Goal: Task Accomplishment & Management: Manage account settings

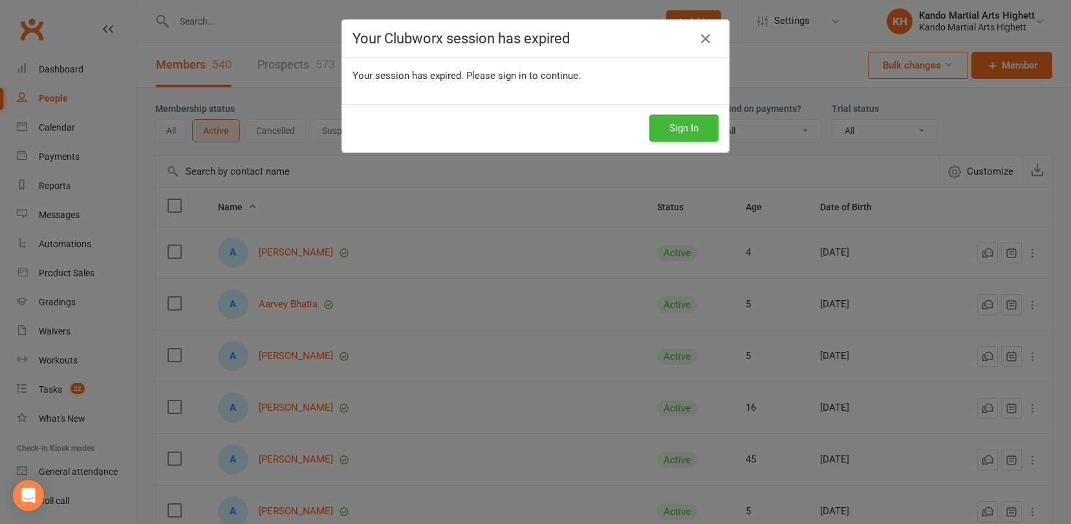
select select "100"
click at [684, 129] on button "Sign In" at bounding box center [683, 127] width 69 height 27
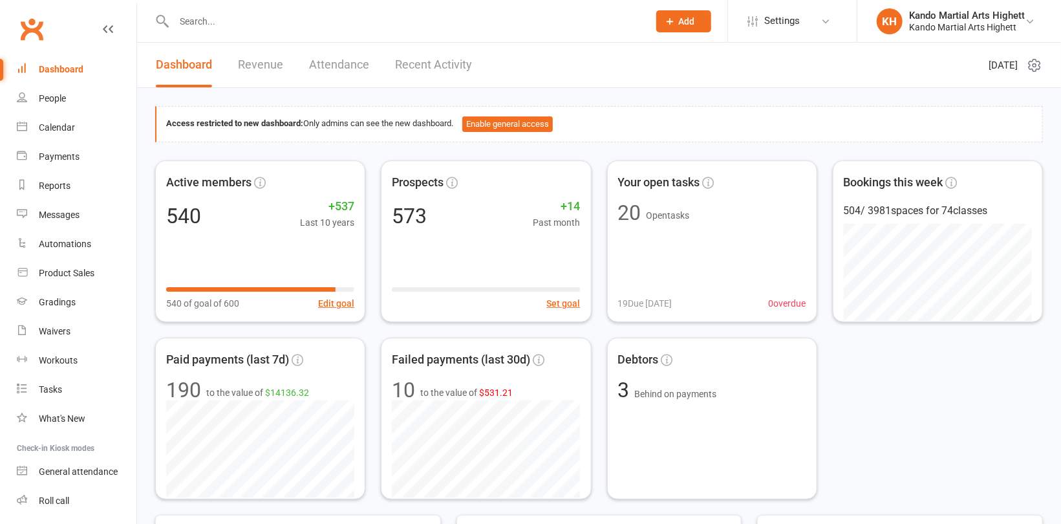
click at [235, 21] on input "text" at bounding box center [405, 21] width 470 height 18
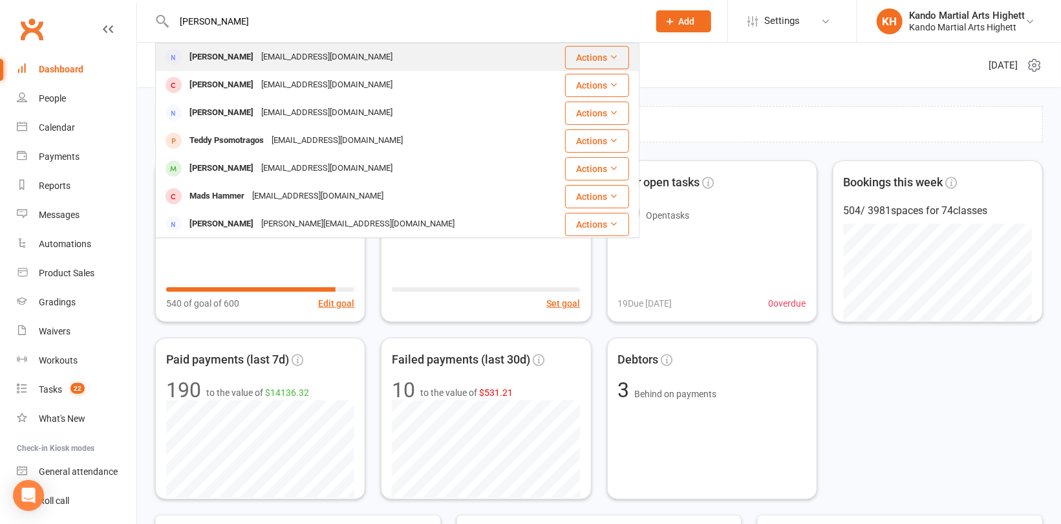
type input "mady tung"
click at [257, 56] on div "Mandytung87@gmail.com" at bounding box center [326, 57] width 139 height 19
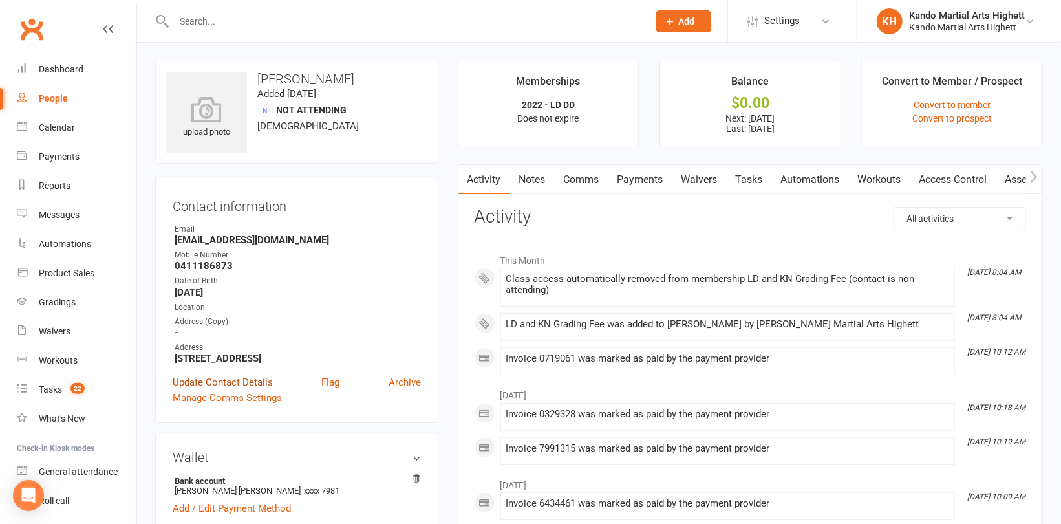
click at [249, 380] on link "Update Contact Details" at bounding box center [223, 383] width 100 height 16
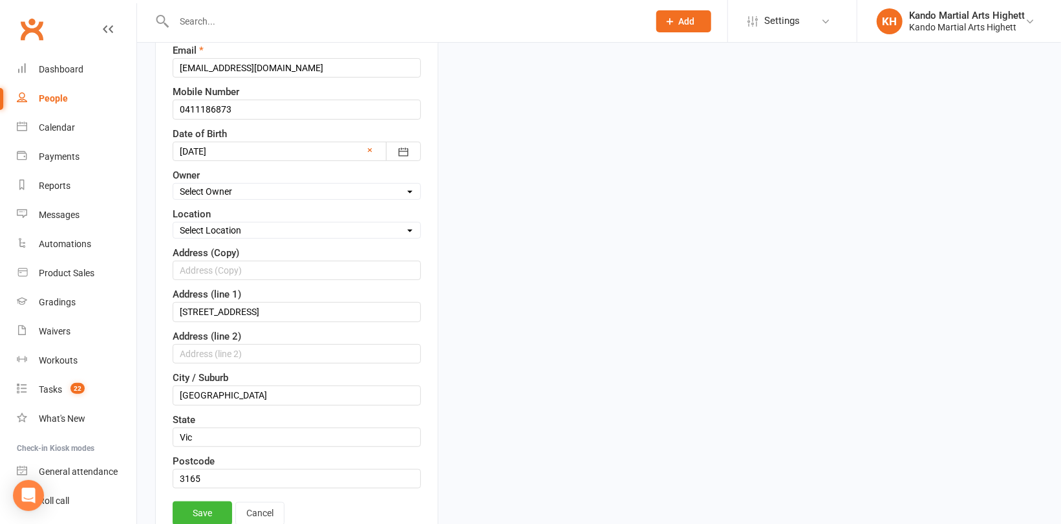
scroll to position [319, 0]
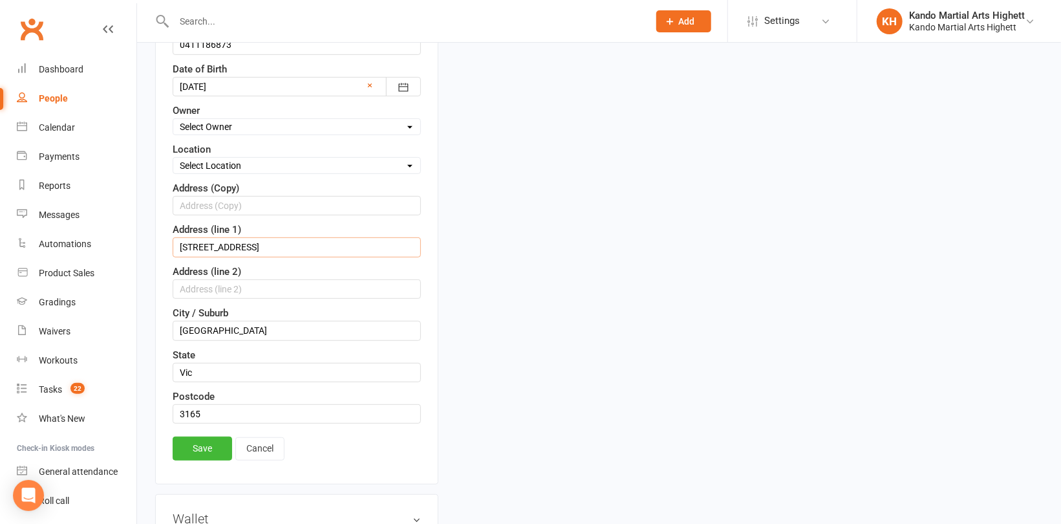
drag, startPoint x: 274, startPoint y: 243, endPoint x: 175, endPoint y: 243, distance: 98.3
click at [175, 243] on input "18B Lahona Ave" at bounding box center [297, 246] width 248 height 19
paste input "25B Mitchell St"
type input "25B Mitchell St"
click at [226, 410] on input "3165" at bounding box center [297, 413] width 248 height 19
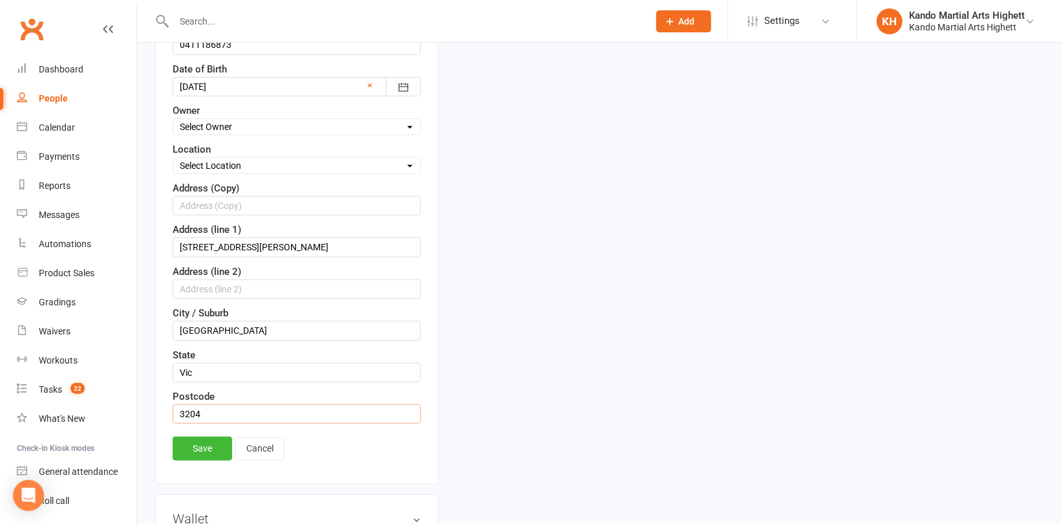
type input "3204"
click at [281, 327] on input "Bentleigh East" at bounding box center [297, 330] width 248 height 19
type input "Bentleigh"
click at [215, 449] on link "Save" at bounding box center [203, 448] width 60 height 23
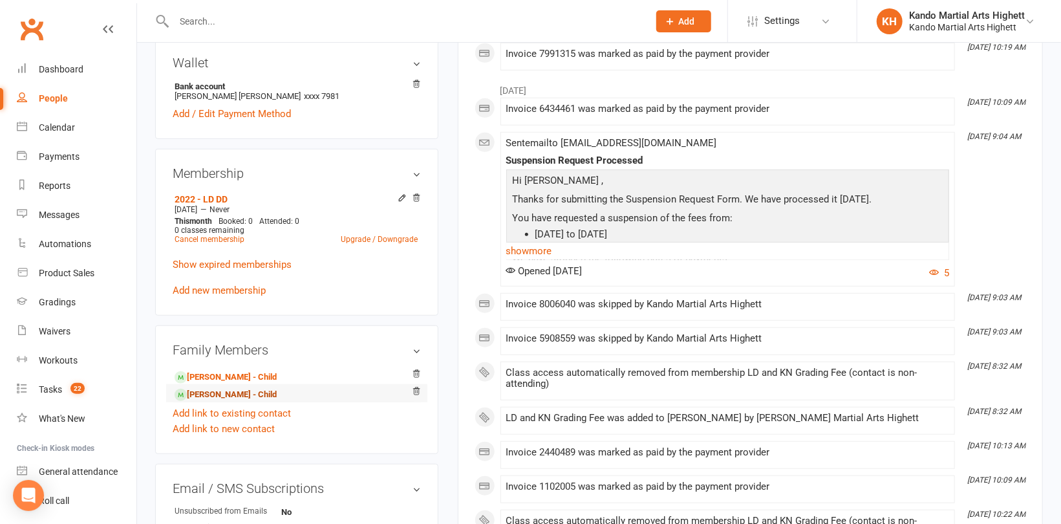
scroll to position [453, 0]
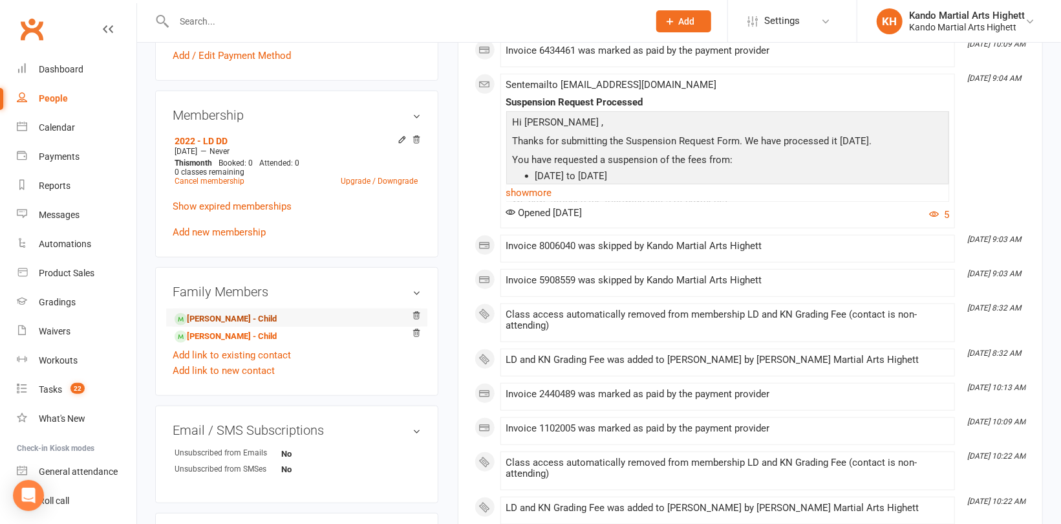
click at [238, 321] on link "Mason Lu - Child" at bounding box center [226, 319] width 102 height 14
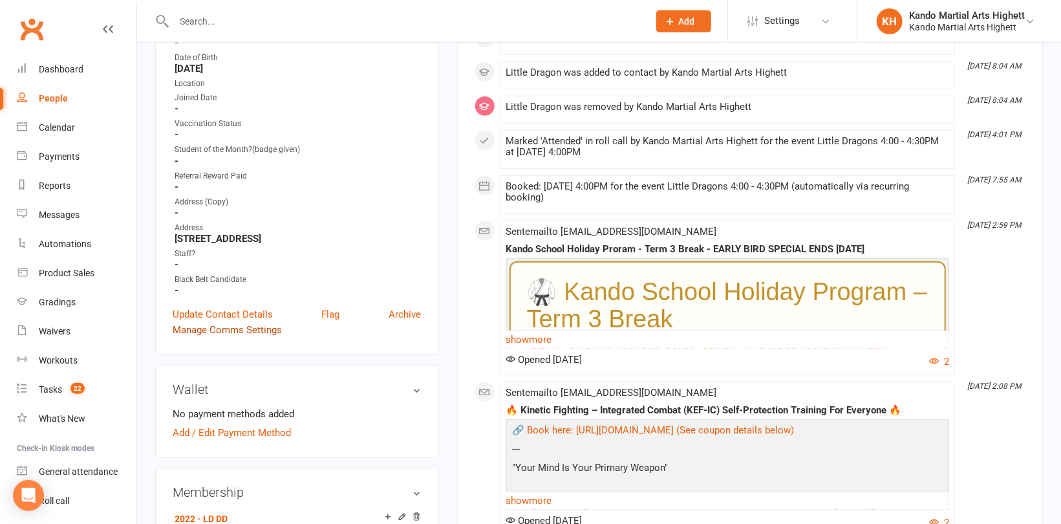
scroll to position [259, 0]
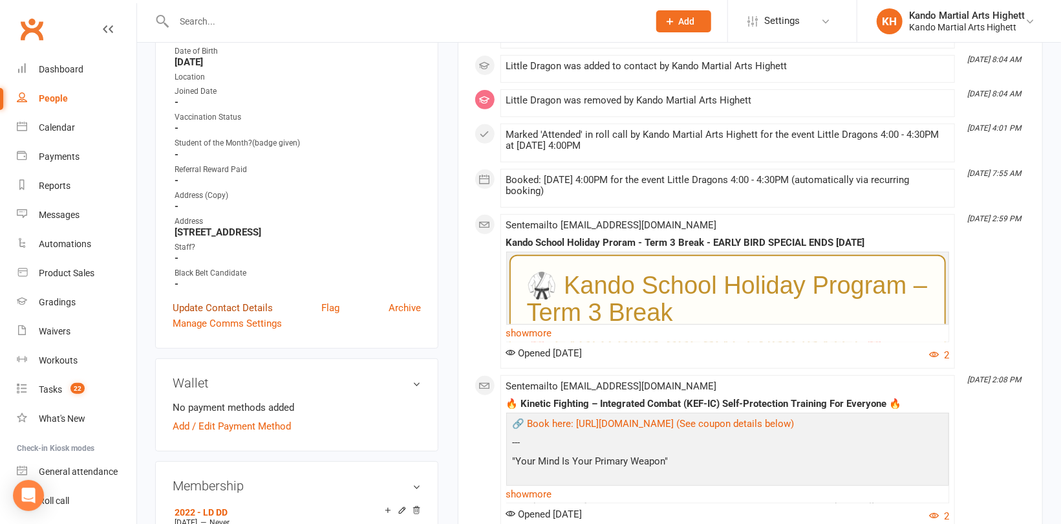
click at [250, 306] on link "Update Contact Details" at bounding box center [223, 308] width 100 height 16
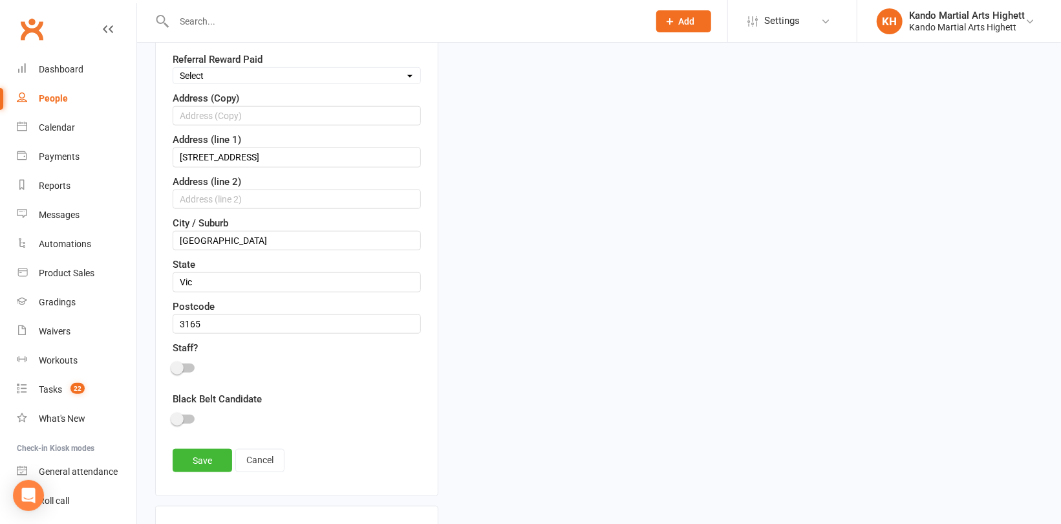
scroll to position [642, 0]
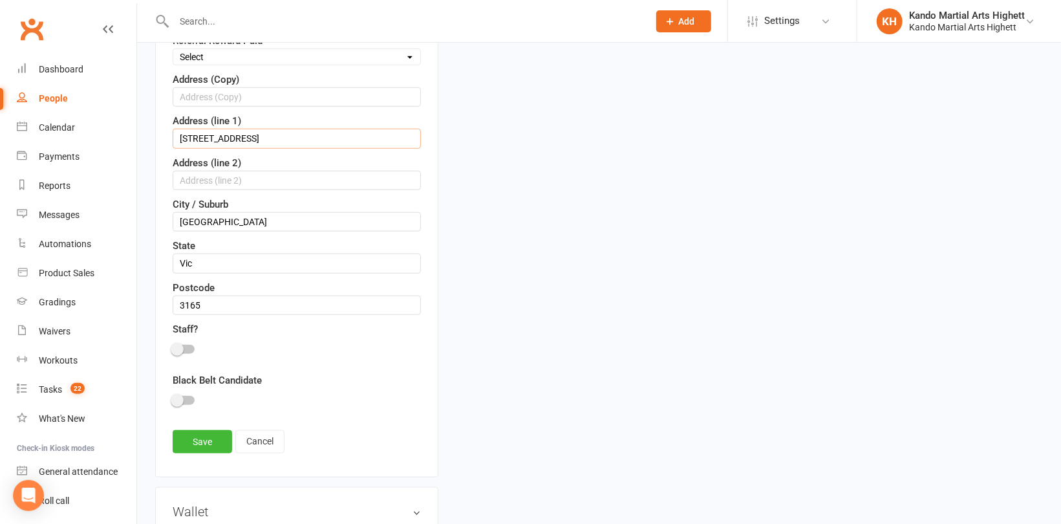
drag, startPoint x: 292, startPoint y: 132, endPoint x: 153, endPoint y: 135, distance: 138.5
click at [153, 134] on div "upload photo Mason Lu Activated 11 April, 2023 Added 10 April, 2023 Active memb…" at bounding box center [297, 432] width 303 height 2029
paste input "25B Mitchell St"
type input "25B Mitchell St"
click at [270, 224] on input "Bentleigh East" at bounding box center [297, 221] width 248 height 19
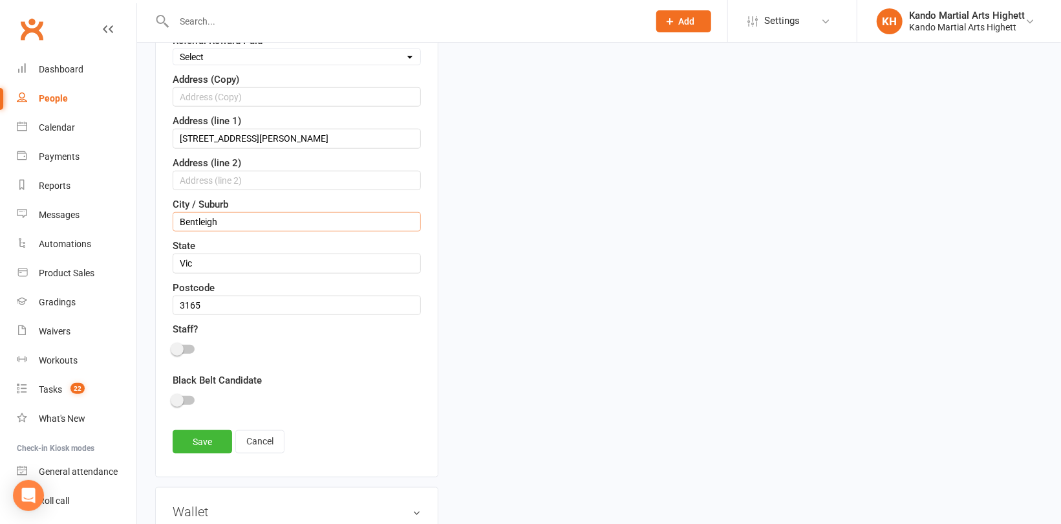
type input "Bentleigh"
click at [227, 299] on input "3165" at bounding box center [297, 305] width 248 height 19
type input "3204"
click at [202, 435] on link "Save" at bounding box center [203, 441] width 60 height 23
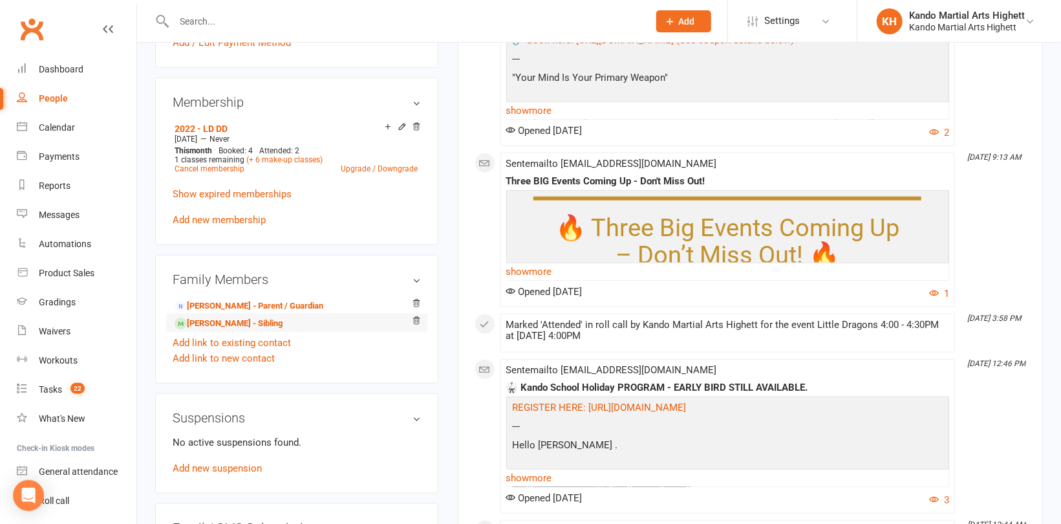
click at [211, 315] on li "Kingsley Lu - Sibling" at bounding box center [297, 323] width 248 height 18
click at [212, 325] on link "Kingsley Lu - Sibling" at bounding box center [229, 324] width 108 height 14
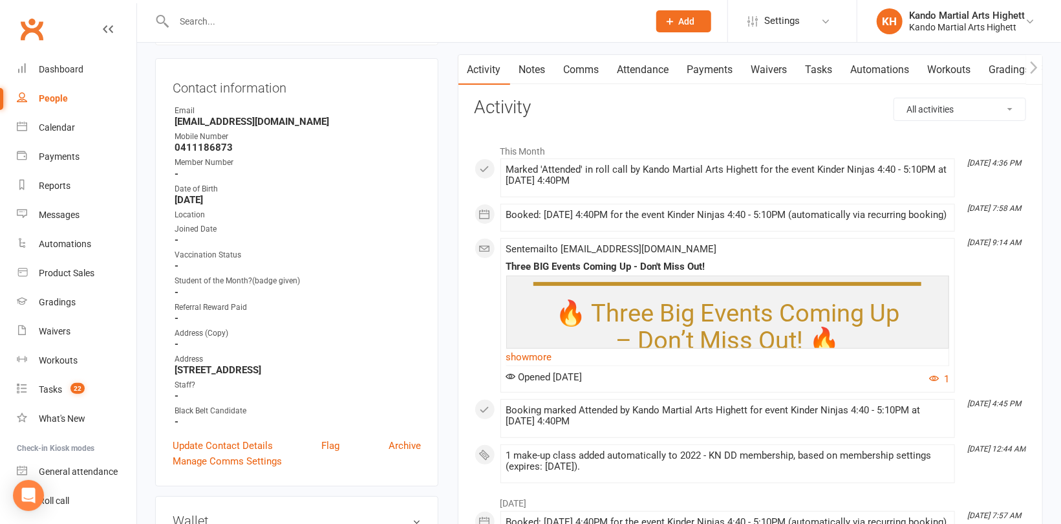
scroll to position [194, 0]
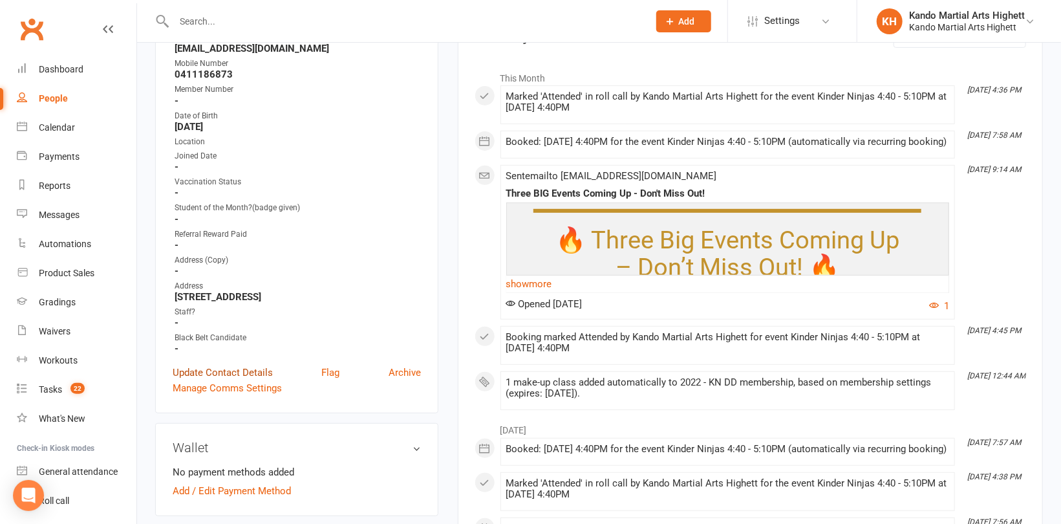
click at [253, 366] on link "Update Contact Details" at bounding box center [223, 373] width 100 height 16
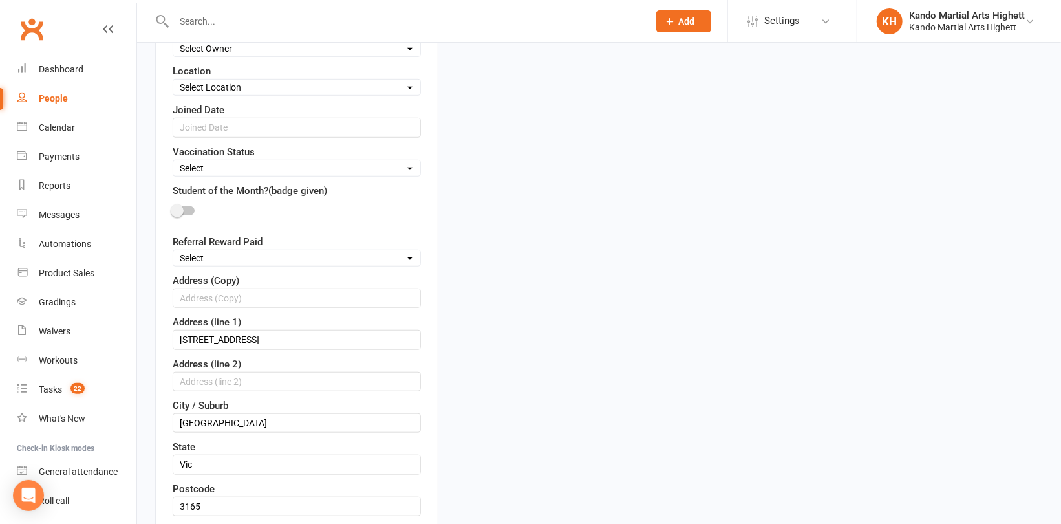
scroll to position [448, 0]
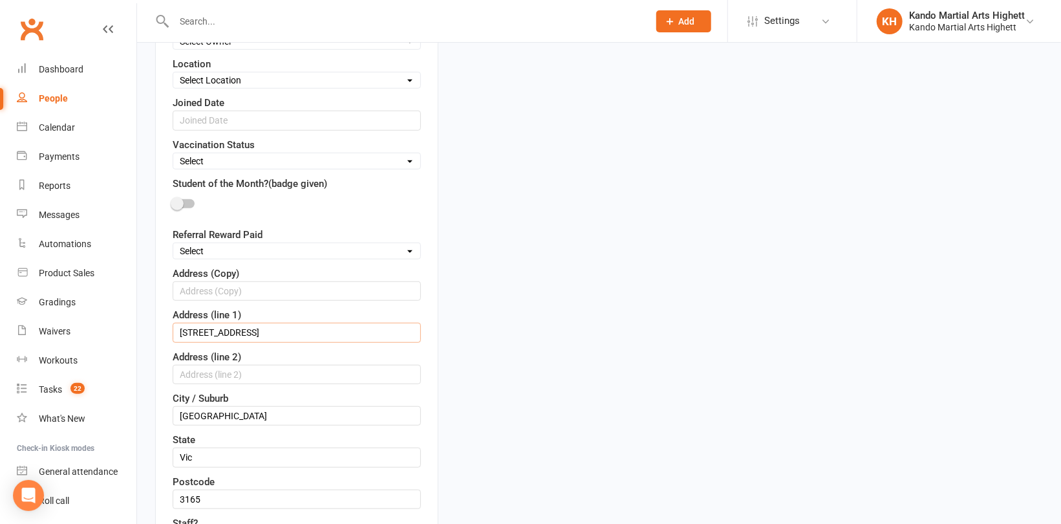
drag, startPoint x: 221, startPoint y: 326, endPoint x: 139, endPoint y: 329, distance: 81.5
paste input "25B Mitchell St"
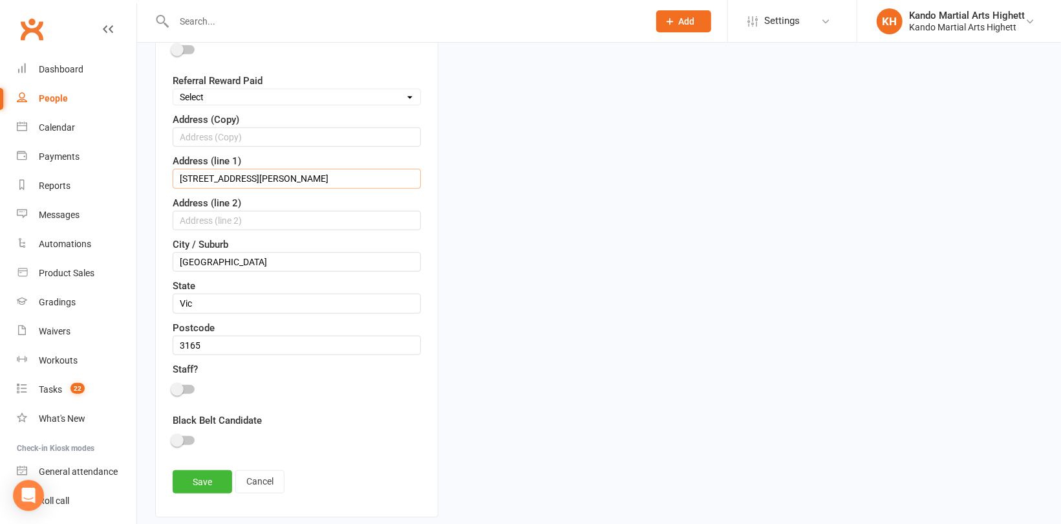
scroll to position [642, 0]
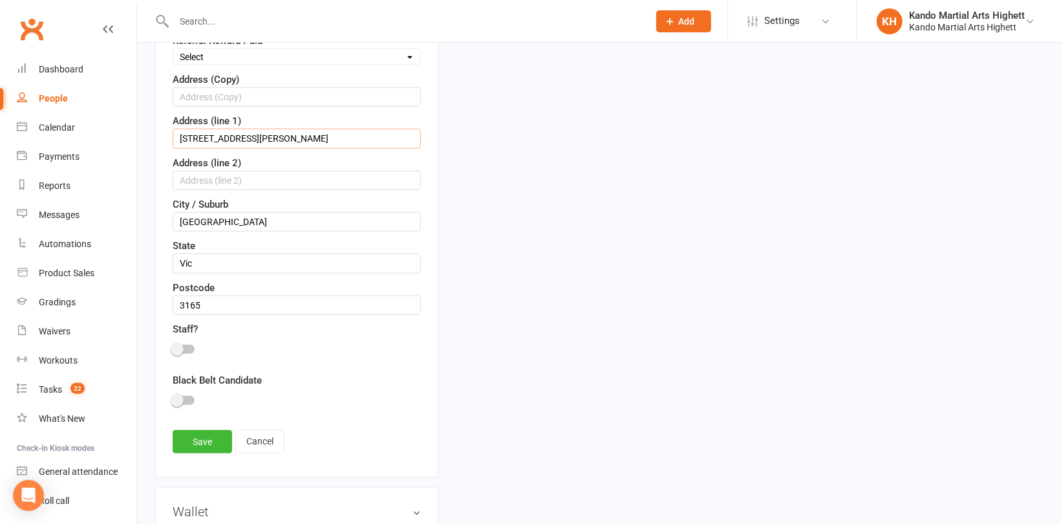
type input "25B Mitchell St"
click at [279, 212] on input "Bentleigh East" at bounding box center [297, 221] width 248 height 19
type input "Bentleigh"
click at [223, 303] on input "3165" at bounding box center [297, 305] width 248 height 19
type input "3204"
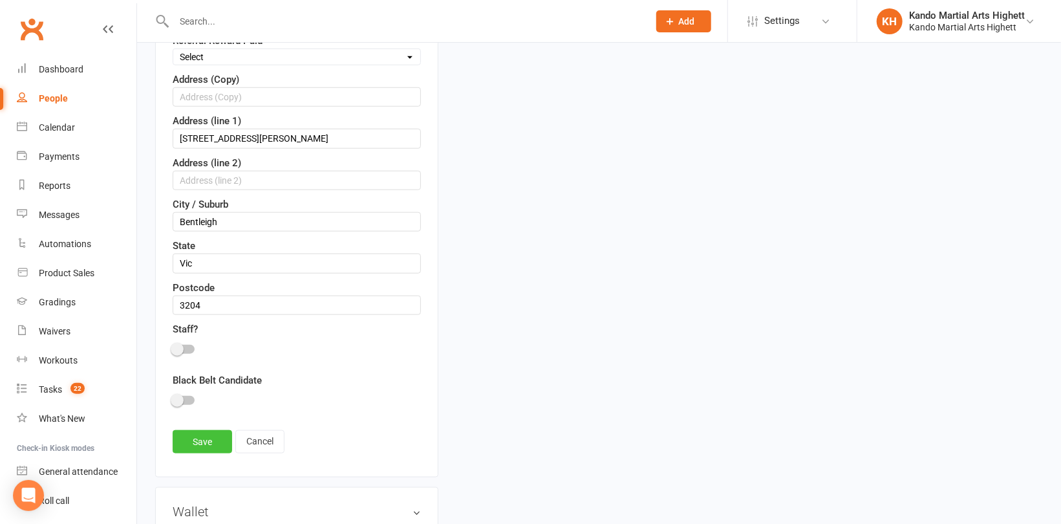
click at [201, 438] on link "Save" at bounding box center [203, 441] width 60 height 23
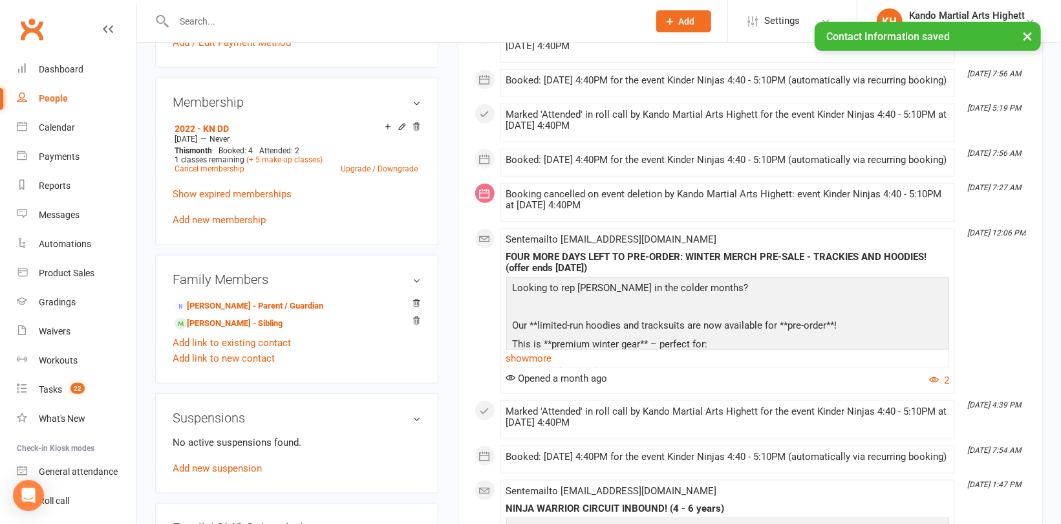
click at [64, 97] on div "People" at bounding box center [53, 98] width 29 height 10
select select "100"
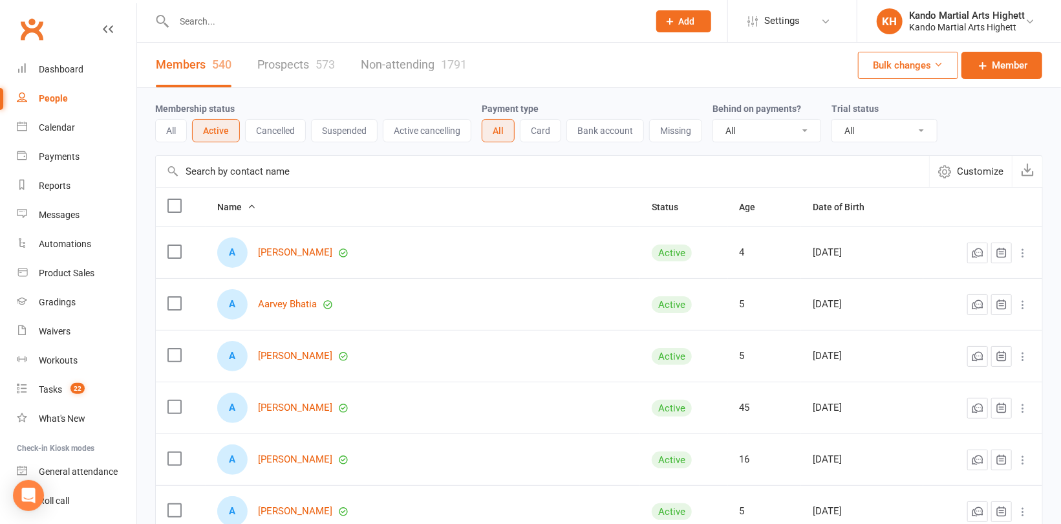
click at [206, 20] on input "text" at bounding box center [405, 21] width 470 height 18
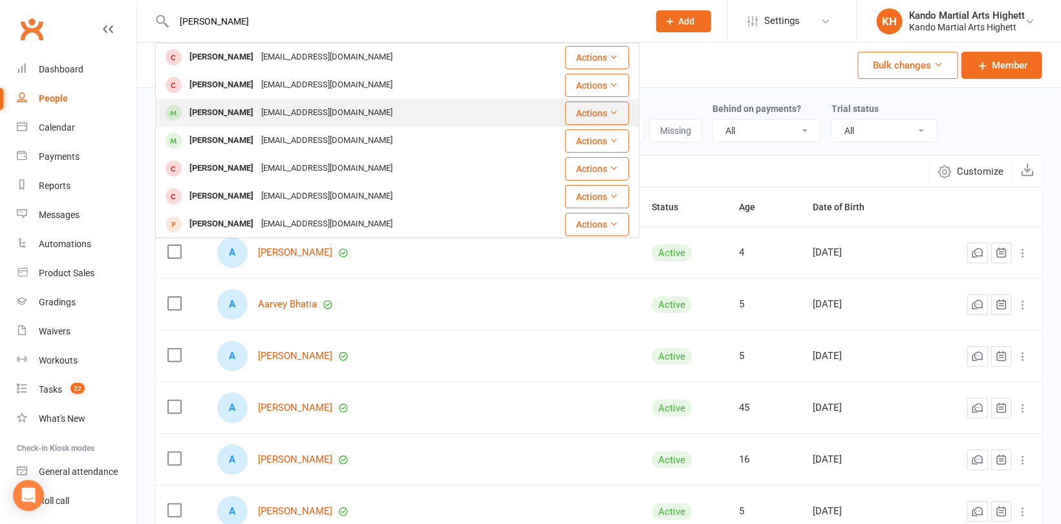
type input "Elijah h"
click at [257, 114] on div "kenandivy@gmail.com" at bounding box center [326, 112] width 139 height 19
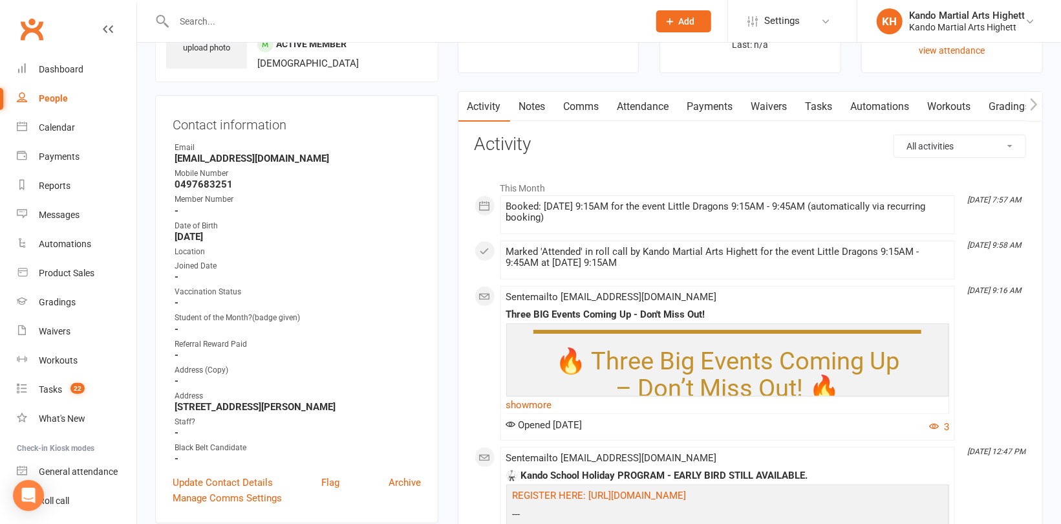
scroll to position [65, 0]
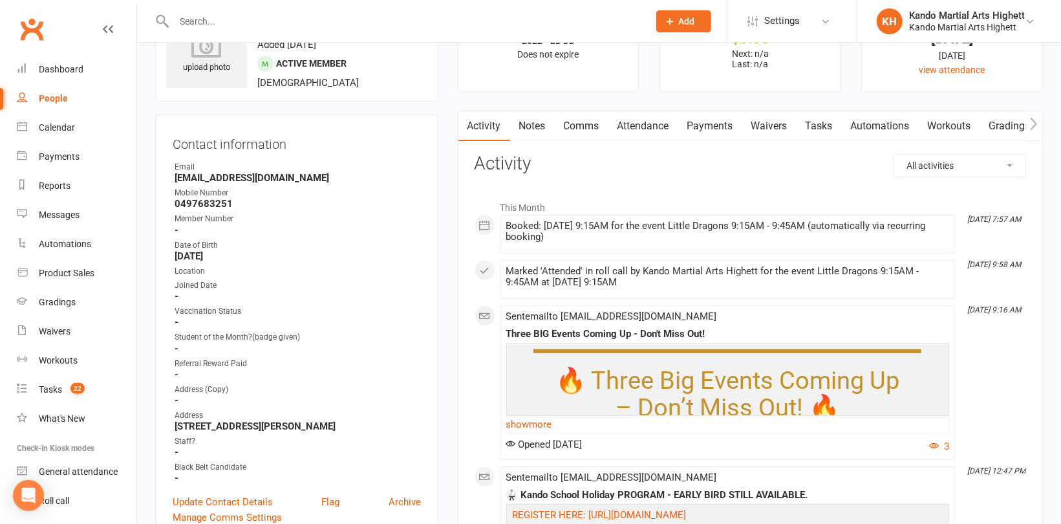
click at [534, 134] on link "Notes" at bounding box center [532, 126] width 45 height 30
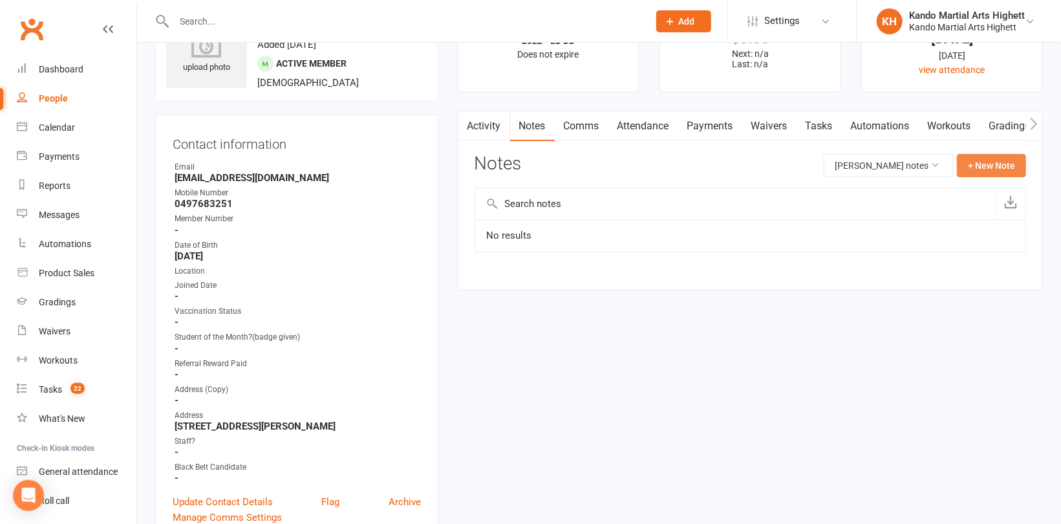
click at [1007, 158] on button "+ New Note" at bounding box center [991, 165] width 69 height 23
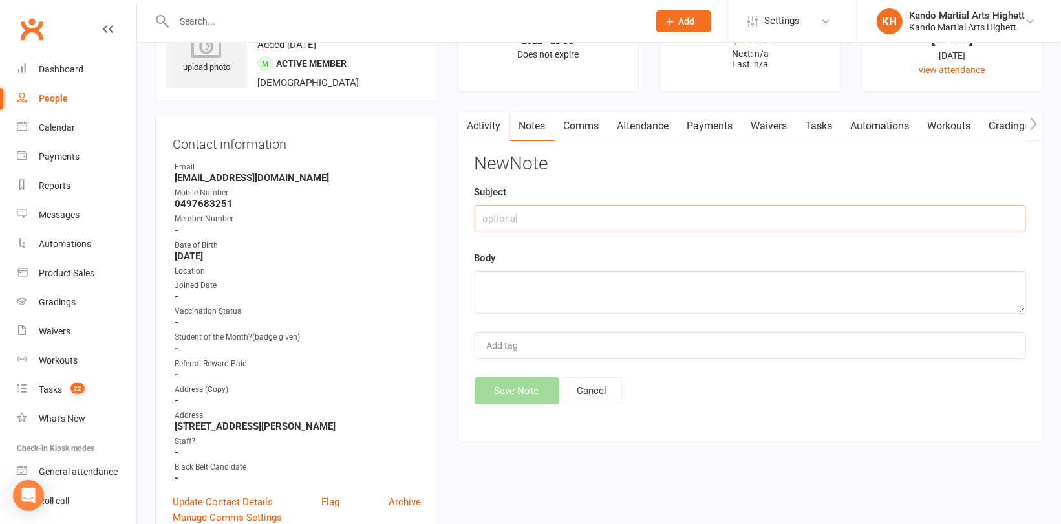
click at [686, 217] on input "text" at bounding box center [751, 218] width 552 height 27
type input "Suspension"
click at [651, 296] on textarea at bounding box center [751, 292] width 552 height 43
type textarea "1"
drag, startPoint x: 651, startPoint y: 282, endPoint x: 459, endPoint y: 267, distance: 192.1
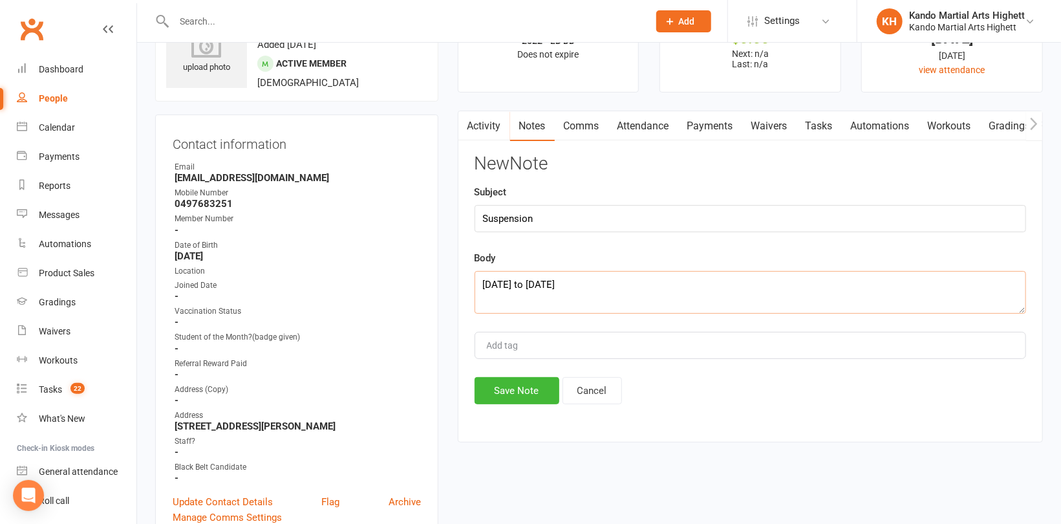
click at [459, 267] on div "Activity Notes Comms Attendance Payments Waivers Tasks Automations Workouts Gra…" at bounding box center [750, 277] width 585 height 332
type textarea "September 12th to October 5th 2025"
click at [523, 393] on button "Save Note" at bounding box center [517, 390] width 85 height 27
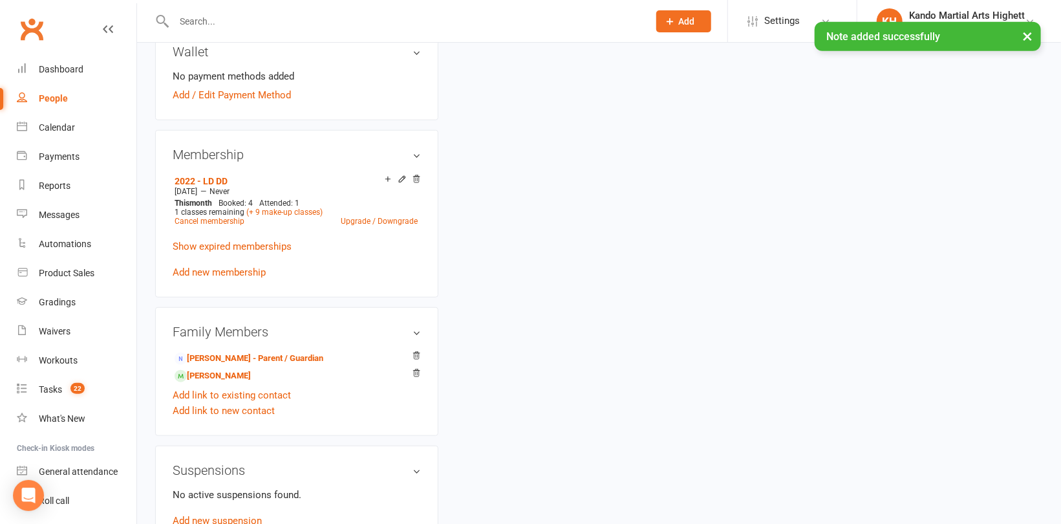
scroll to position [712, 0]
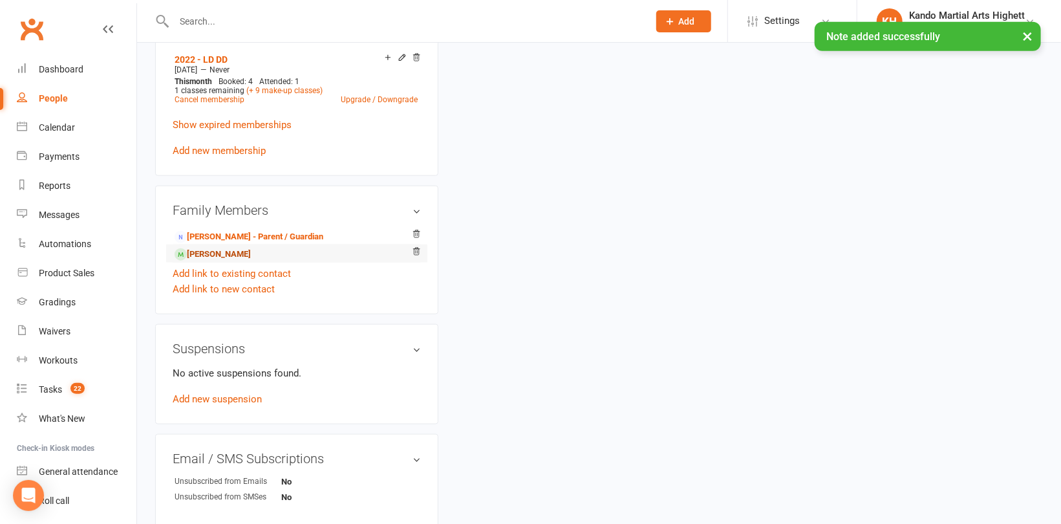
click at [219, 257] on link "Gabriel Huang - Sibling" at bounding box center [213, 255] width 76 height 14
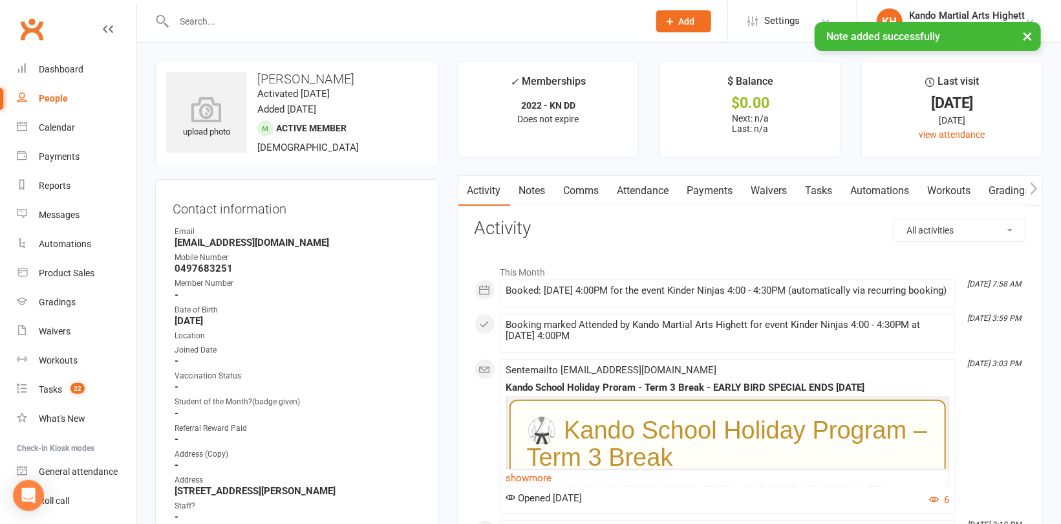
drag, startPoint x: 533, startPoint y: 191, endPoint x: 562, endPoint y: 194, distance: 29.3
click at [534, 191] on link "Notes" at bounding box center [532, 191] width 45 height 30
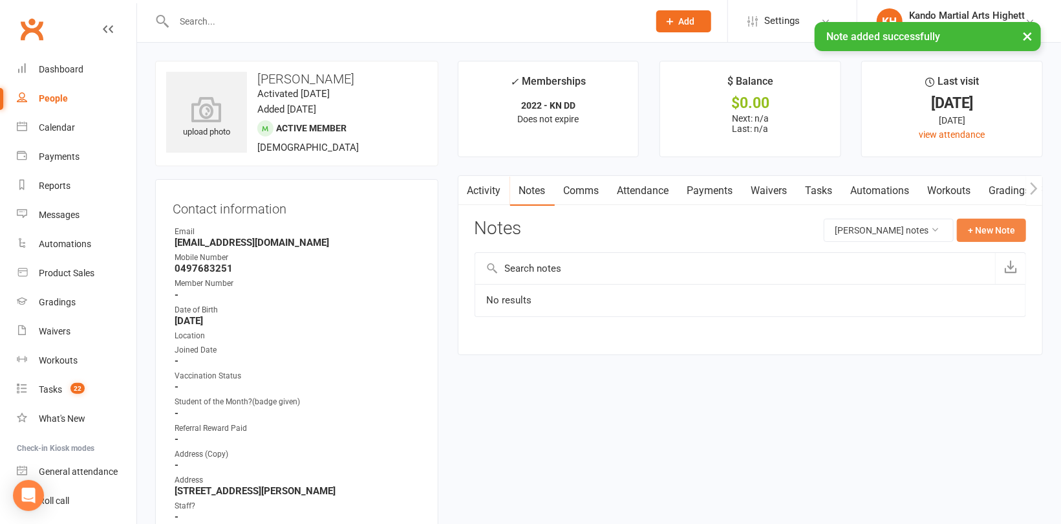
click at [975, 219] on button "+ New Note" at bounding box center [991, 230] width 69 height 23
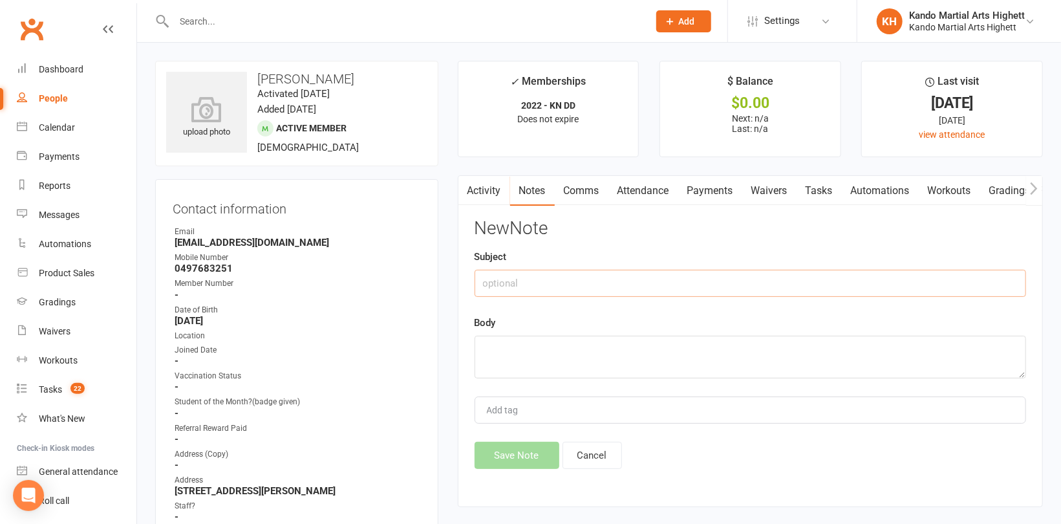
click at [610, 270] on input "text" at bounding box center [751, 283] width 552 height 27
type input "Suspension"
click at [572, 347] on textarea at bounding box center [751, 357] width 552 height 43
paste textarea "September 12th to October 5th 2025"
type textarea "September 12th to October 5th 2025"
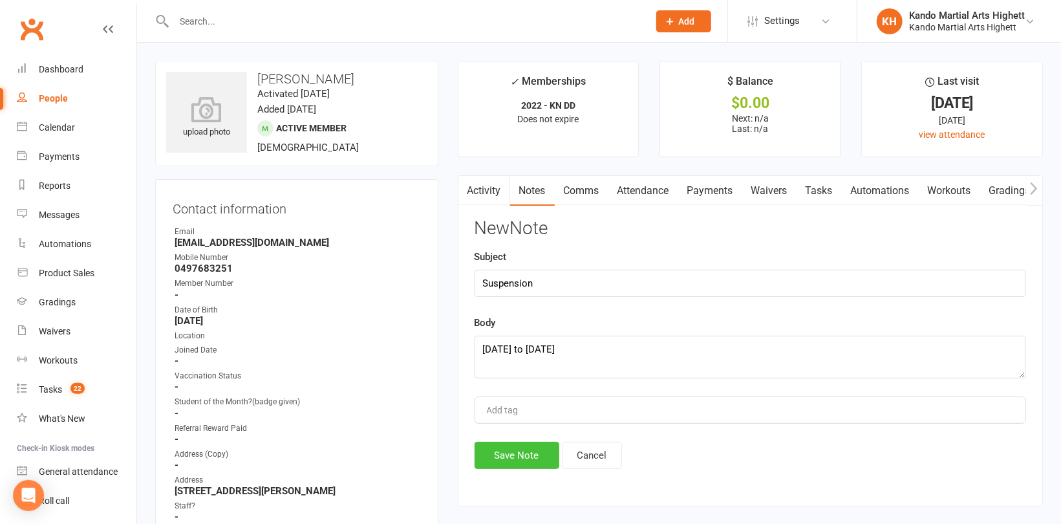
click at [522, 456] on button "Save Note" at bounding box center [517, 455] width 85 height 27
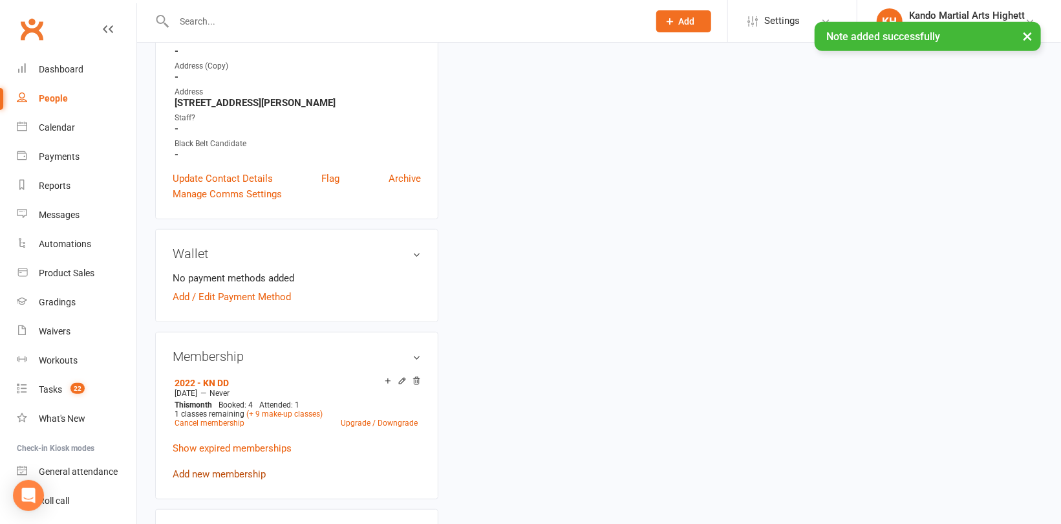
scroll to position [582, 0]
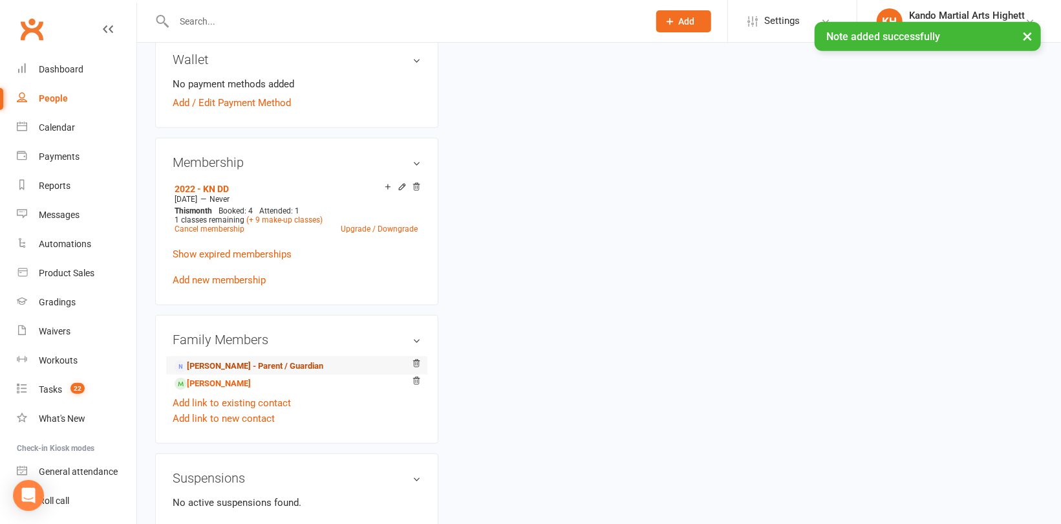
click at [250, 364] on link "Ivy JIANG - Parent / Guardian" at bounding box center [249, 367] width 149 height 14
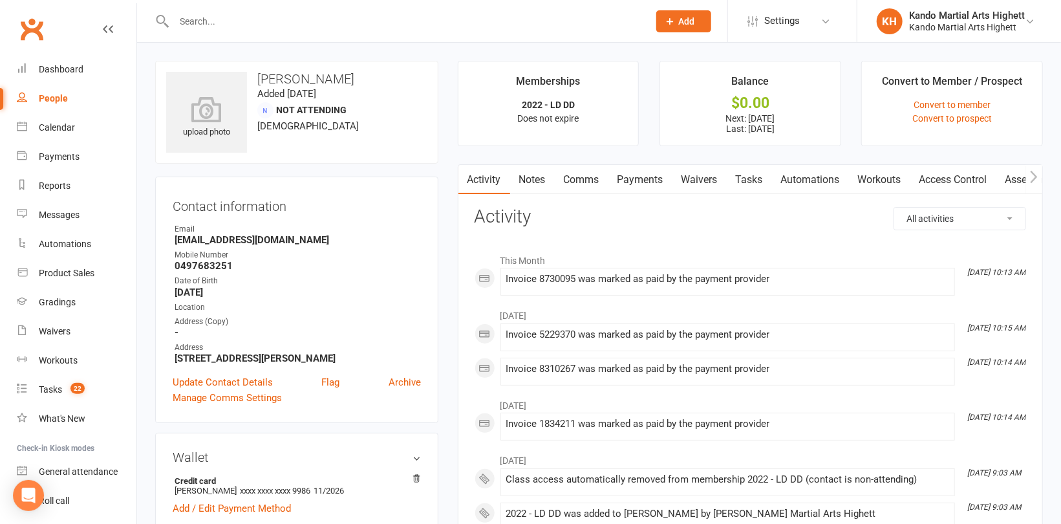
drag, startPoint x: 538, startPoint y: 180, endPoint x: 551, endPoint y: 182, distance: 13.0
click at [539, 180] on link "Notes" at bounding box center [532, 180] width 45 height 30
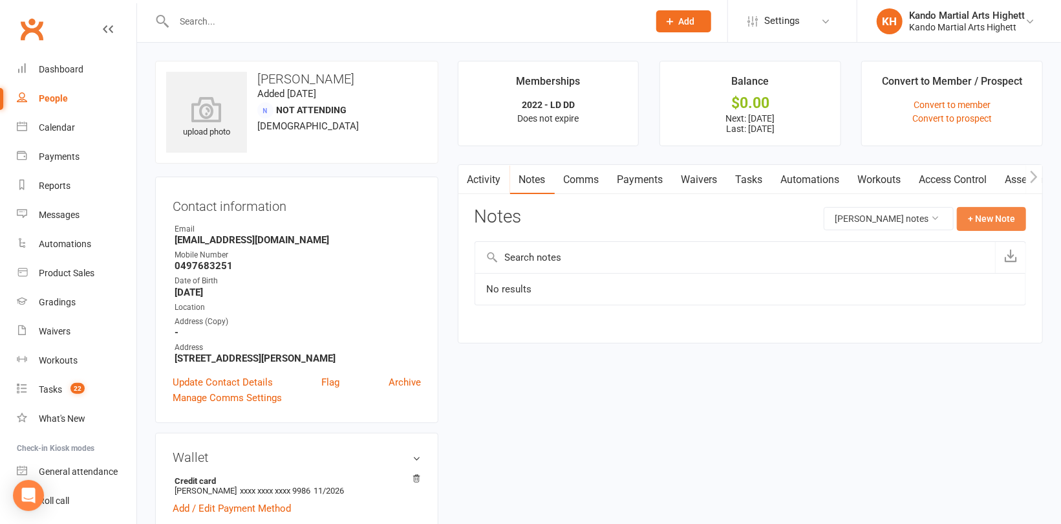
click at [998, 216] on button "+ New Note" at bounding box center [991, 218] width 69 height 23
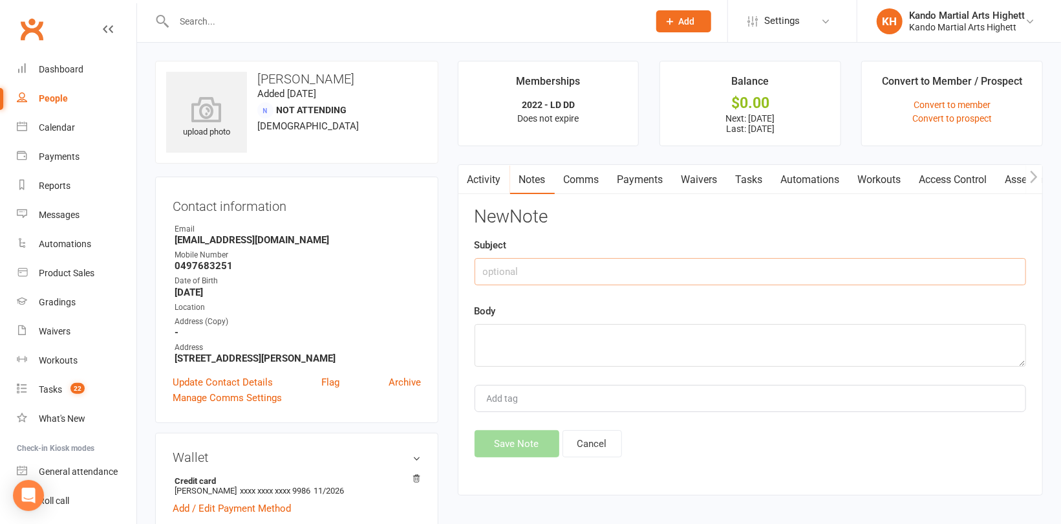
click at [702, 267] on input "text" at bounding box center [751, 271] width 552 height 27
type input "Suspension"
click at [495, 354] on textarea at bounding box center [751, 345] width 552 height 43
paste textarea "September 12th to October 5th 2025"
type textarea "September 12th to October 5th 2025"
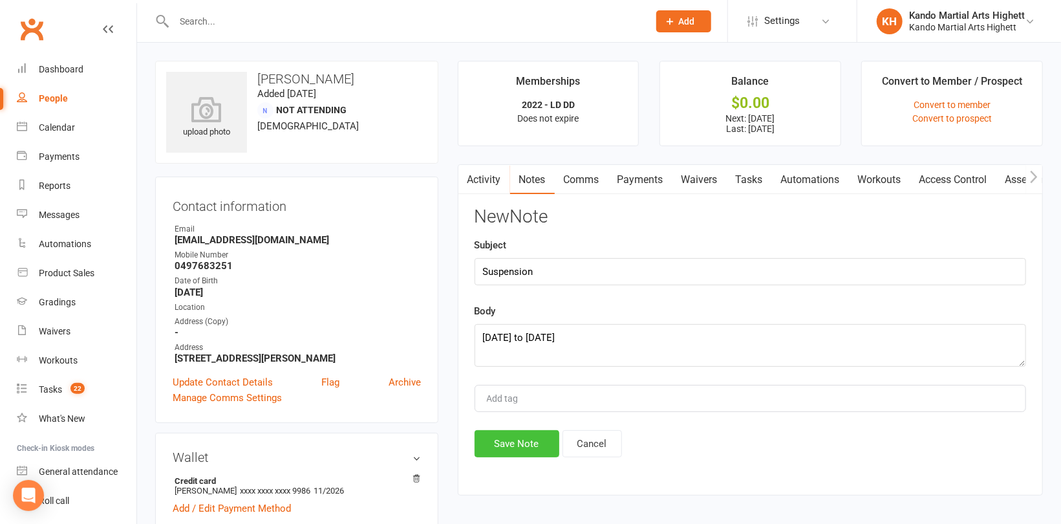
click at [508, 448] on button "Save Note" at bounding box center [517, 443] width 85 height 27
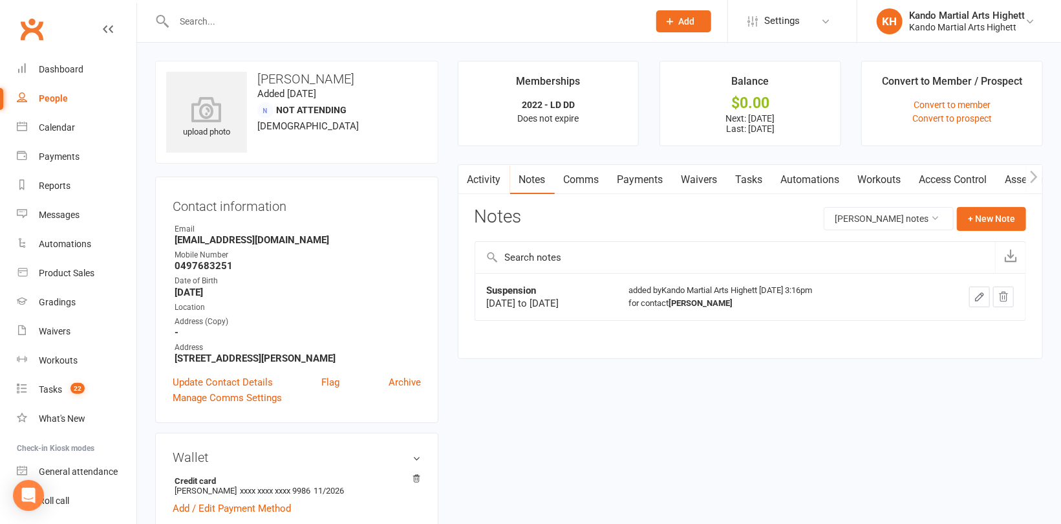
click at [650, 173] on link "Payments" at bounding box center [641, 180] width 64 height 30
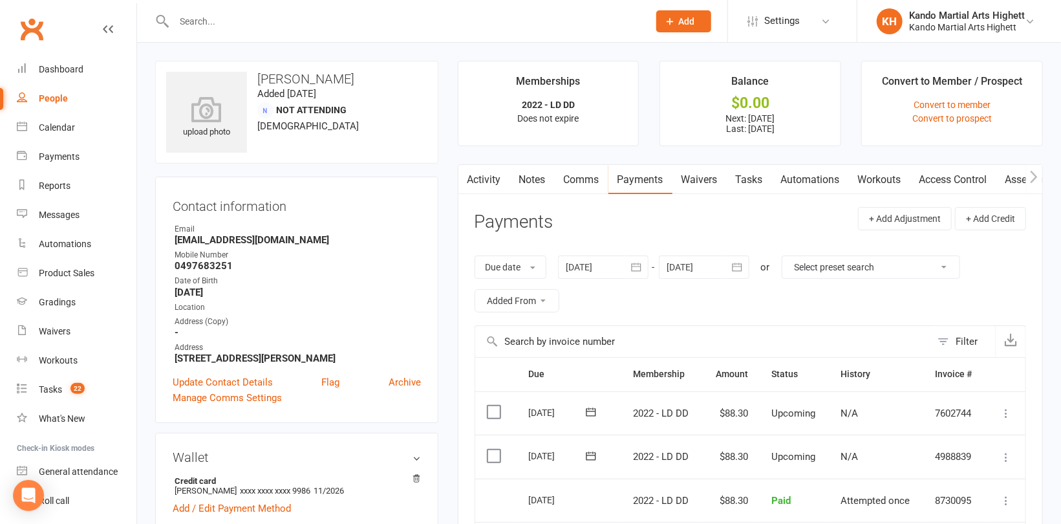
click at [638, 268] on icon "button" at bounding box center [636, 267] width 13 height 13
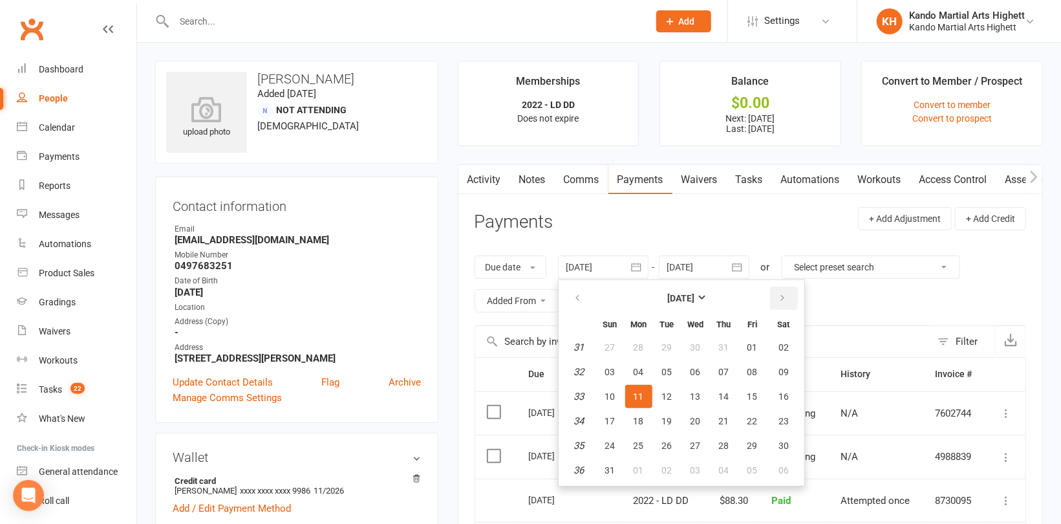
click at [786, 299] on icon "button" at bounding box center [783, 298] width 9 height 10
click at [719, 369] on span "11" at bounding box center [724, 372] width 10 height 10
type input "11 Sep 2025"
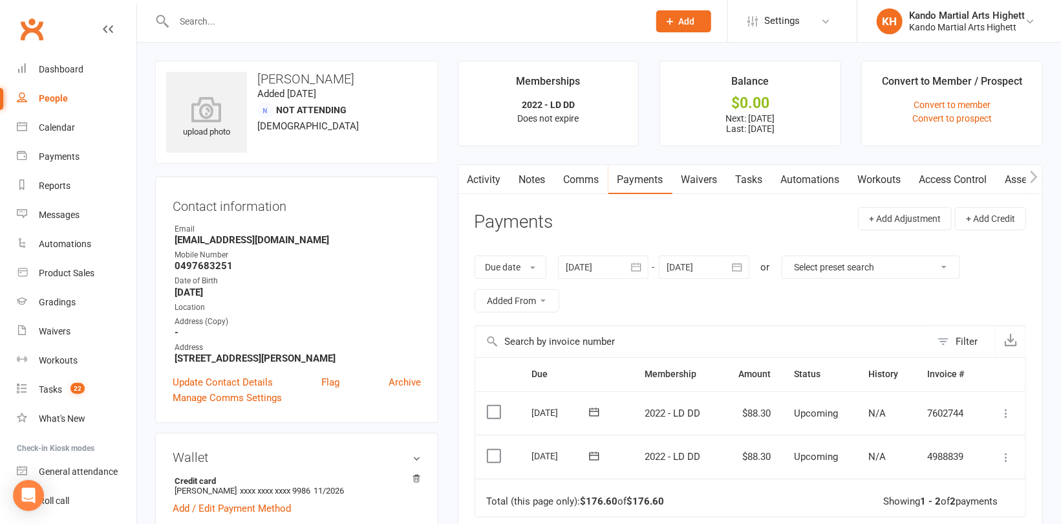
click at [699, 266] on div at bounding box center [704, 267] width 91 height 23
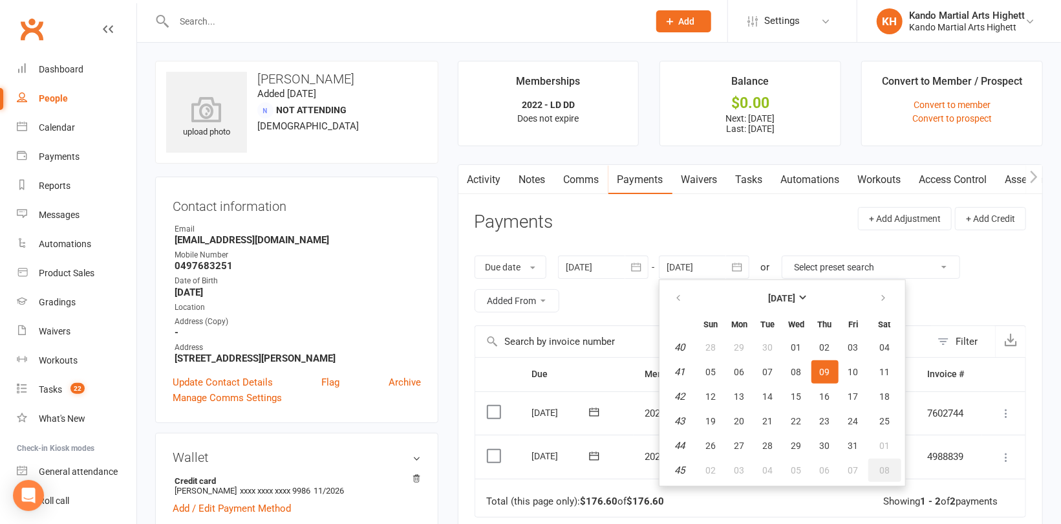
click at [885, 468] on span "08" at bounding box center [885, 470] width 10 height 10
type input "08 Nov 2025"
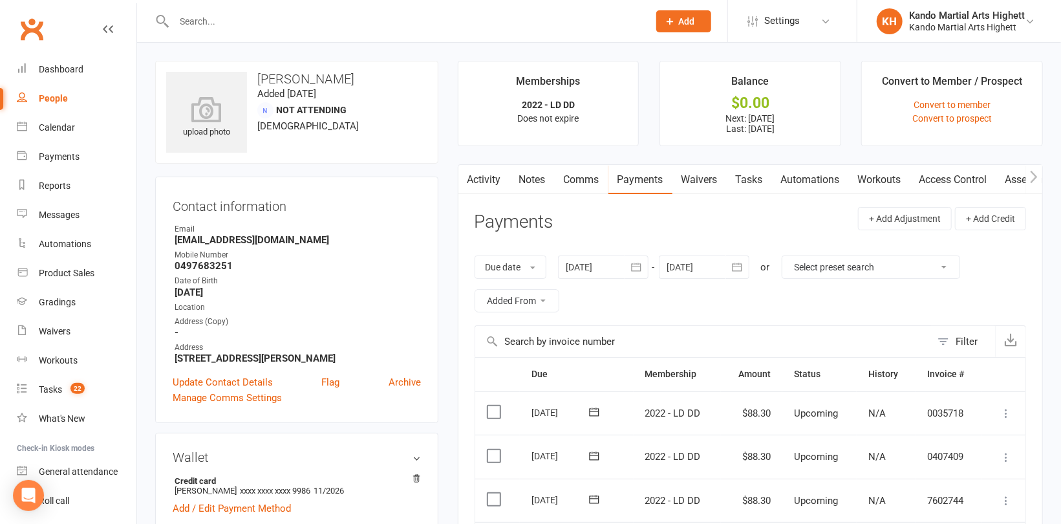
scroll to position [194, 0]
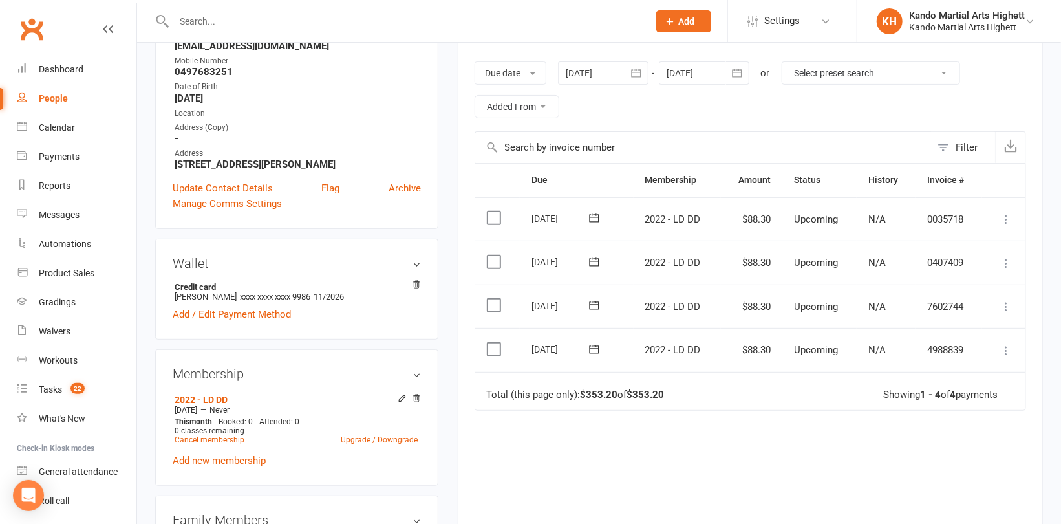
click at [1005, 348] on icon at bounding box center [1006, 350] width 13 height 13
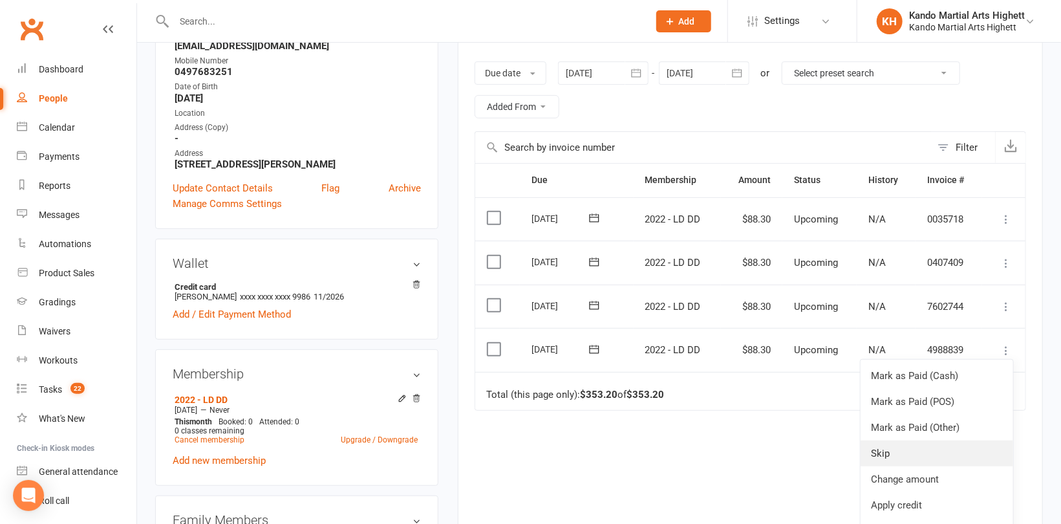
click at [883, 452] on link "Skip" at bounding box center [937, 454] width 153 height 26
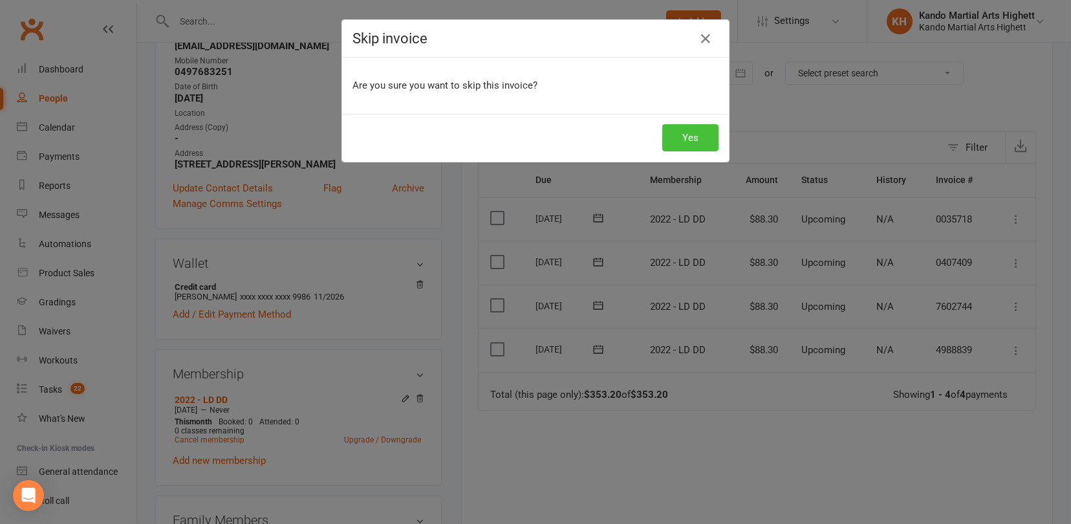
click at [688, 137] on button "Yes" at bounding box center [690, 137] width 56 height 27
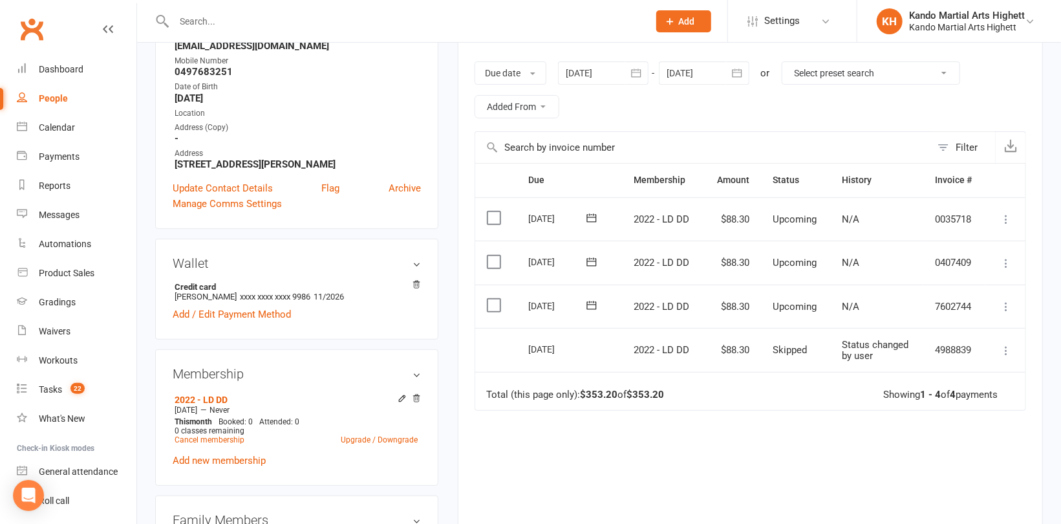
click at [633, 364] on td "2022 - LD DD" at bounding box center [664, 350] width 82 height 44
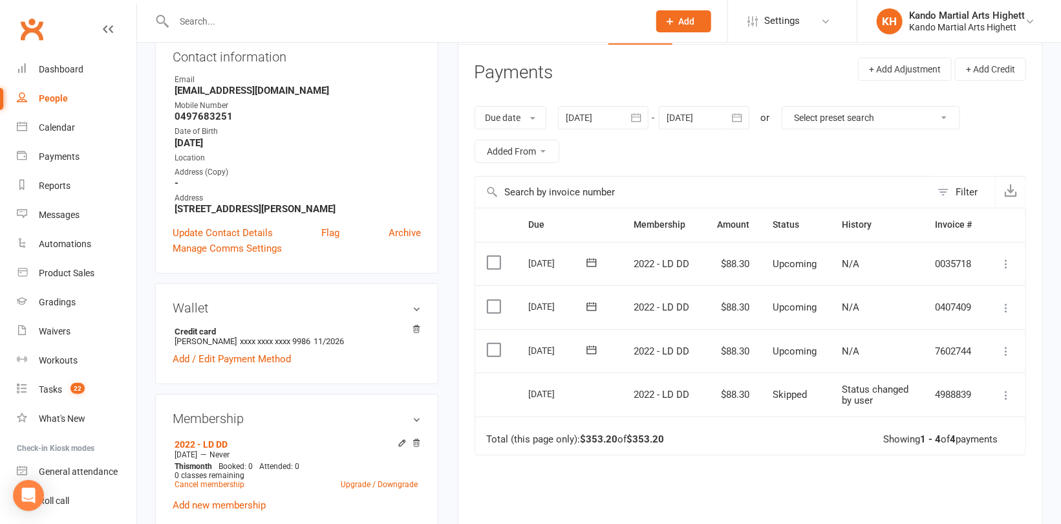
scroll to position [129, 0]
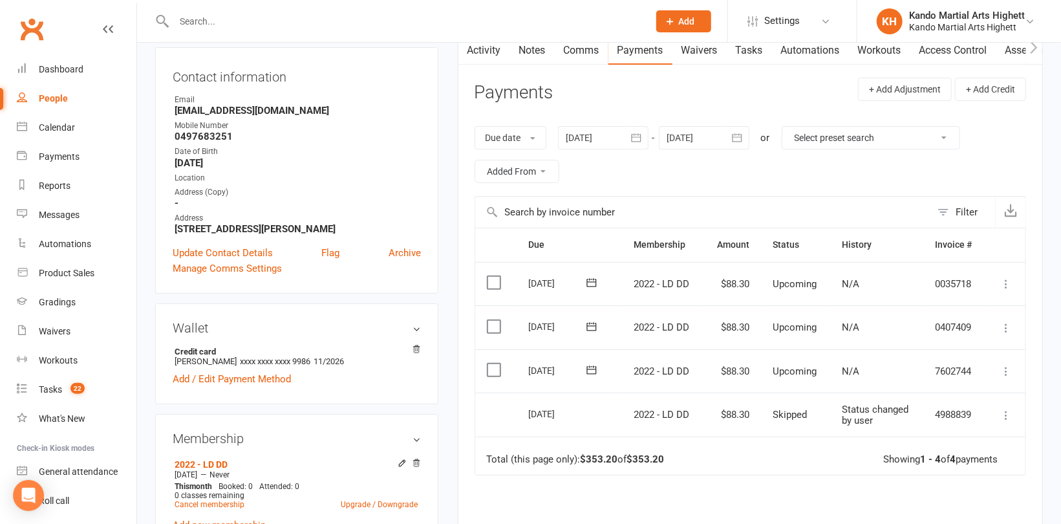
click at [586, 50] on link "Comms" at bounding box center [582, 51] width 54 height 30
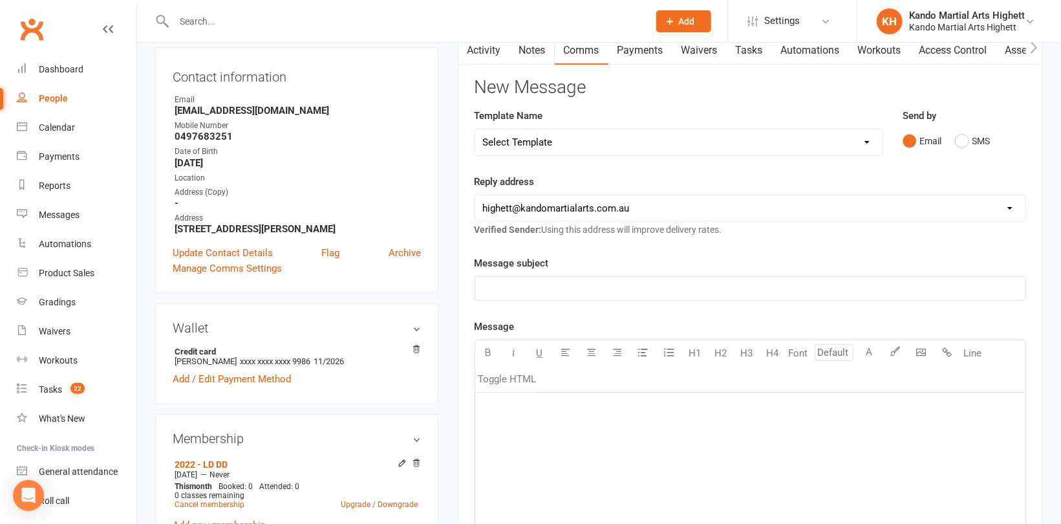
click at [635, 141] on select "Select Template [Email] 2_Booking Confirmation Required [Email] 3_Booking Confi…" at bounding box center [679, 142] width 408 height 26
select select "30"
click at [475, 129] on select "Select Template [Email] 2_Booking Confirmation Required [Email] 3_Booking Confi…" at bounding box center [679, 142] width 408 height 26
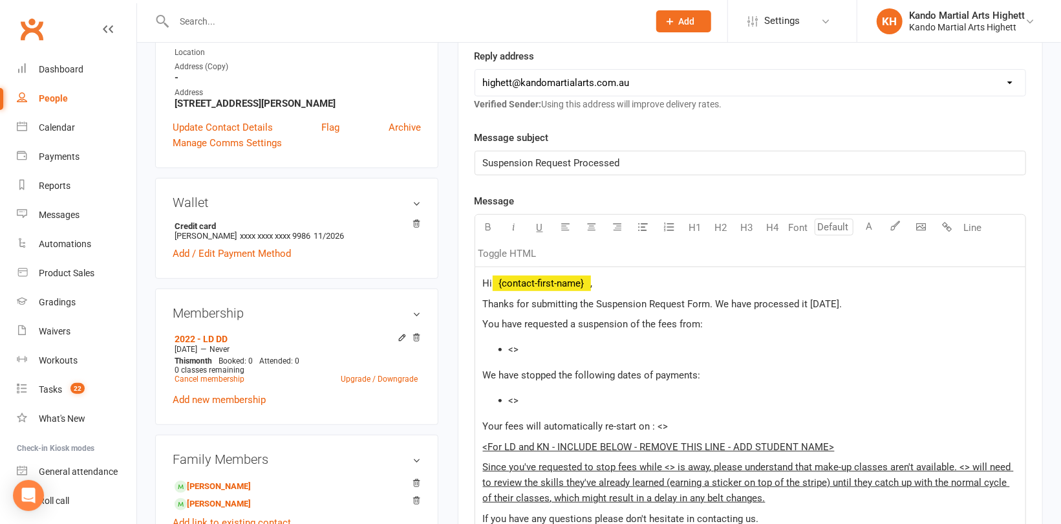
scroll to position [259, 0]
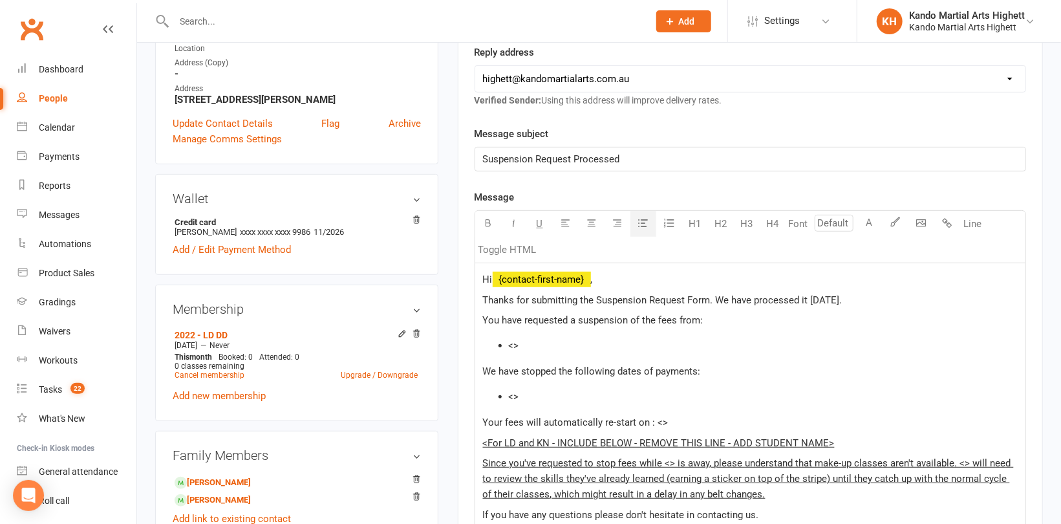
click at [551, 350] on li "<>" at bounding box center [763, 346] width 509 height 16
click at [545, 400] on li "<>" at bounding box center [763, 397] width 509 height 16
click at [695, 420] on p "Your fees will automatically re-start on : <>" at bounding box center [750, 423] width 535 height 16
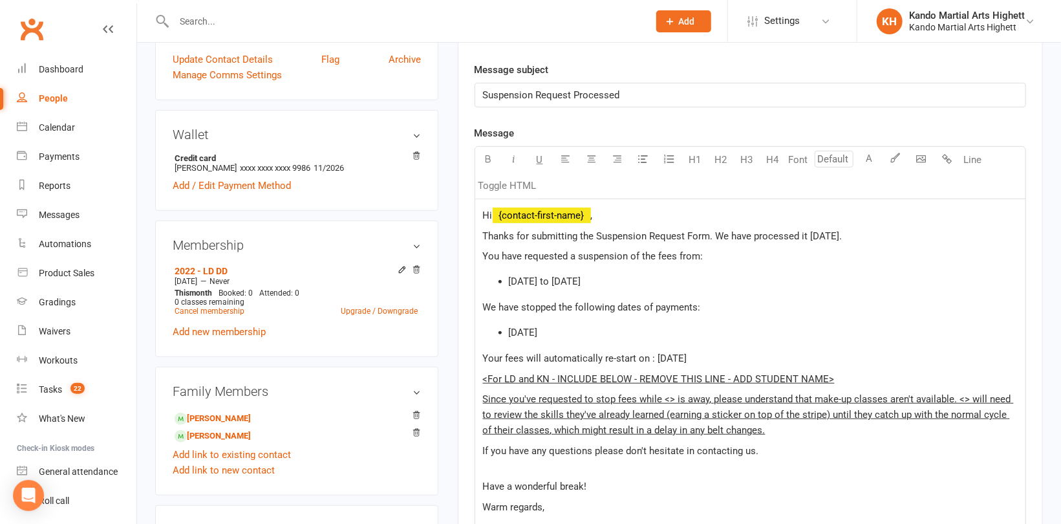
scroll to position [323, 0]
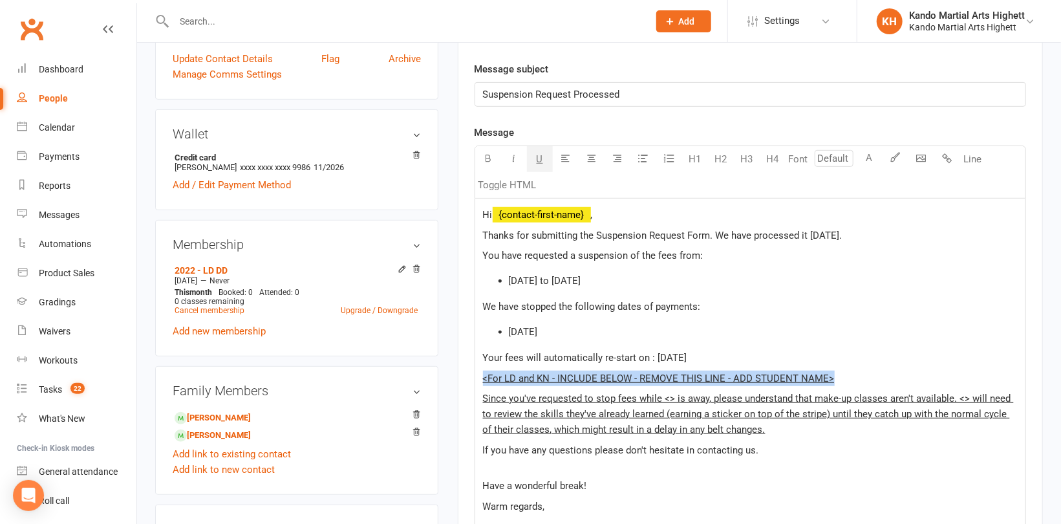
drag, startPoint x: 838, startPoint y: 374, endPoint x: 477, endPoint y: 372, distance: 361.0
click at [475, 374] on div "Hi ﻿ {contact-first-name} , Thanks for submitting the Suspension Request Form. …" at bounding box center [750, 405] width 550 height 412
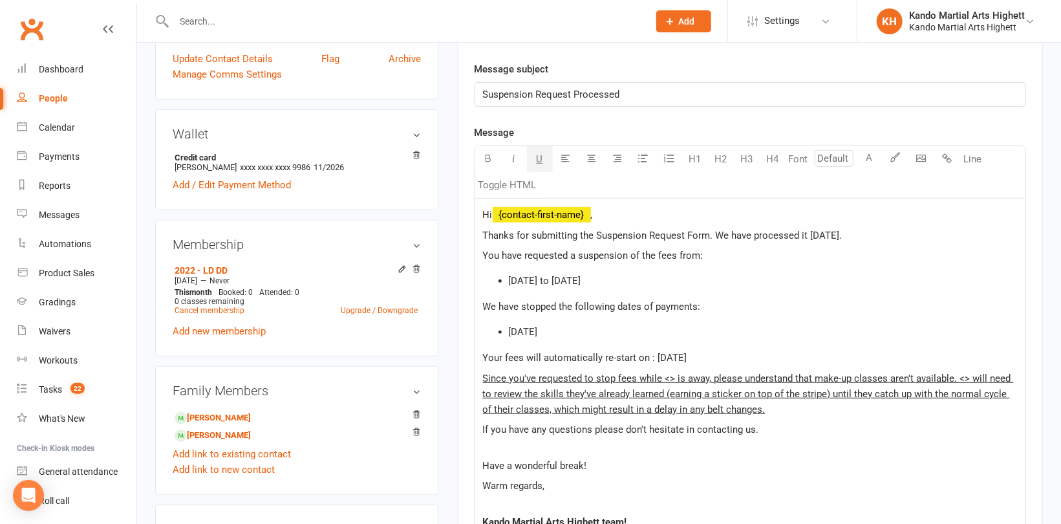
click at [673, 374] on span "Since you've requested to stop fees while <> is away, please understand that ma…" at bounding box center [748, 394] width 531 height 43
click at [536, 392] on span "Since you've requested to stop fees while Gabriel and Elijah are away, please u…" at bounding box center [751, 394] width 537 height 43
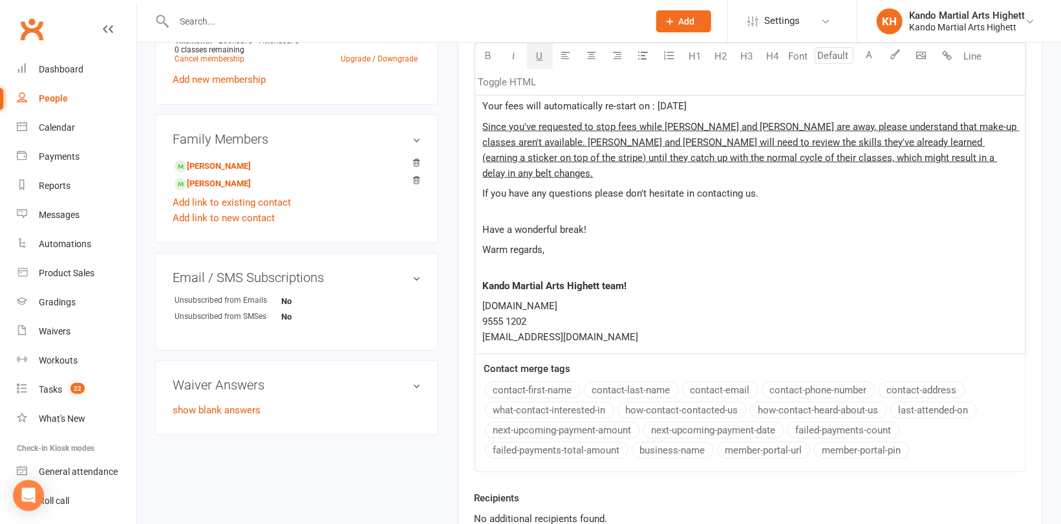
scroll to position [647, 0]
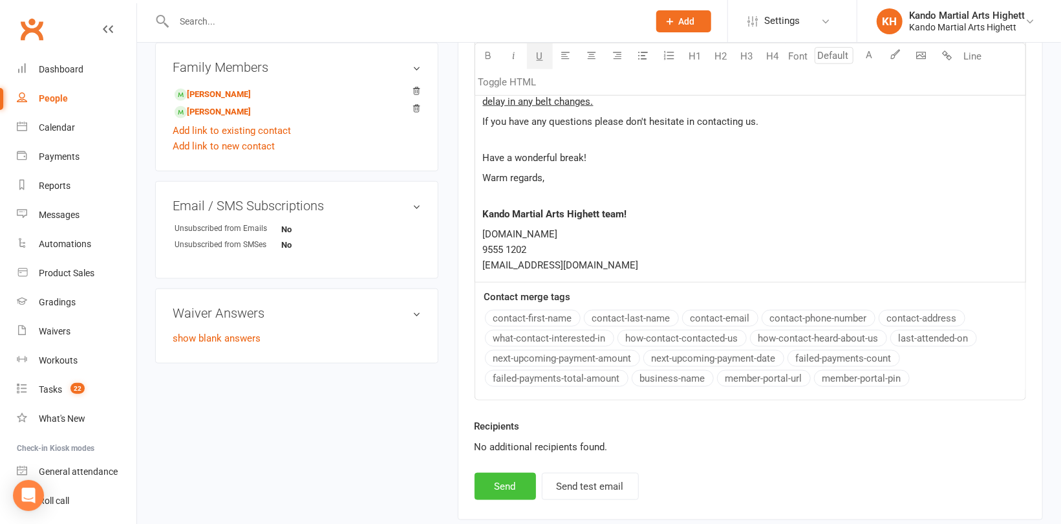
click at [512, 473] on button "Send" at bounding box center [505, 486] width 61 height 27
select select
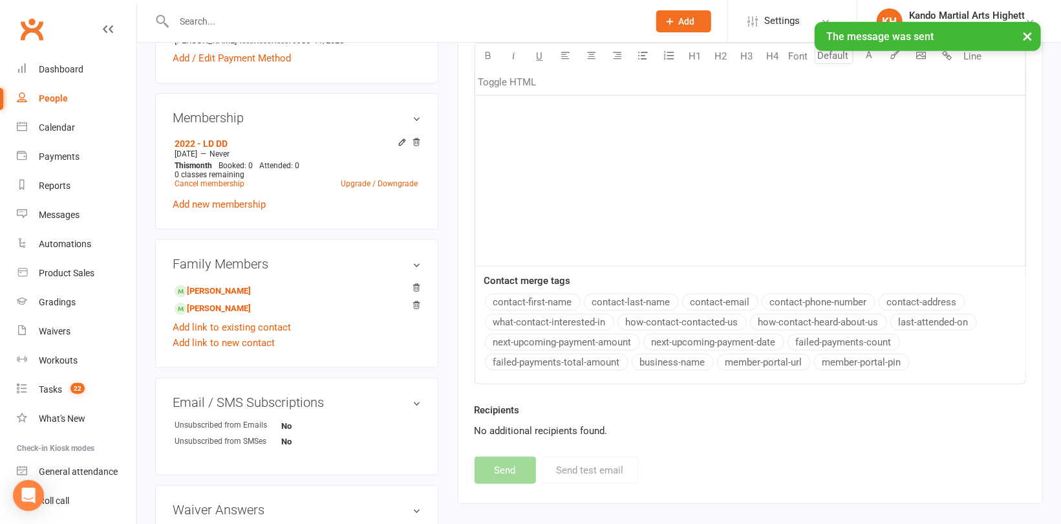
scroll to position [367, 0]
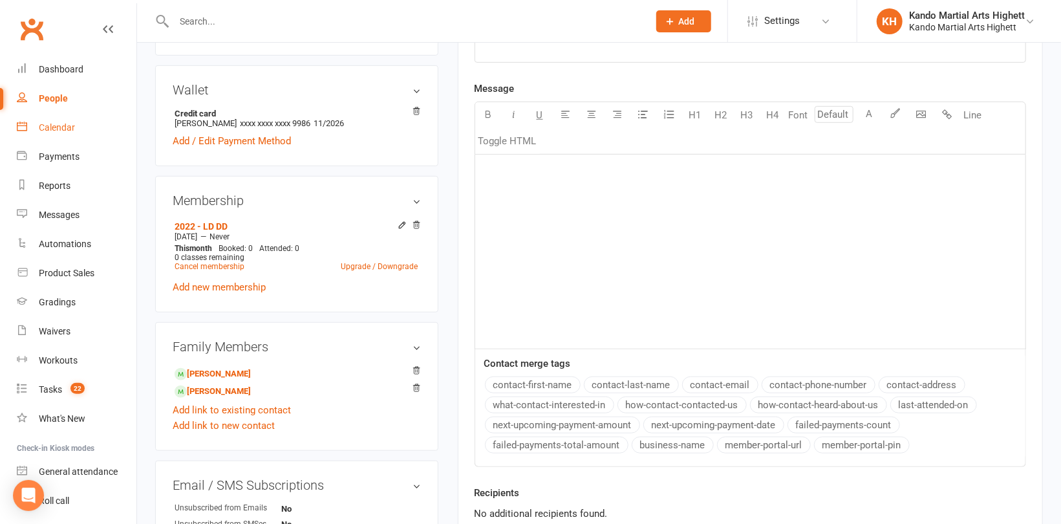
click at [76, 125] on link "Calendar" at bounding box center [77, 127] width 120 height 29
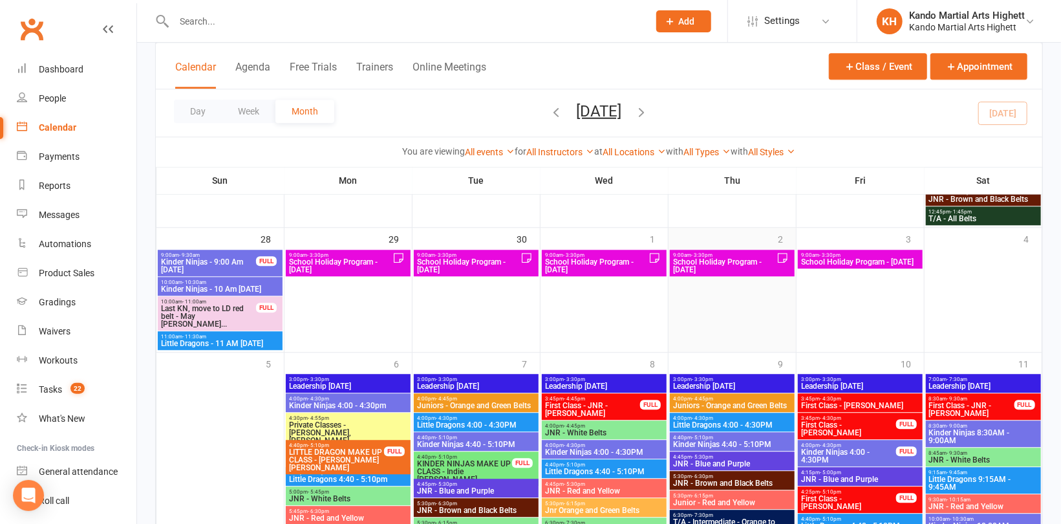
scroll to position [1747, 0]
click at [729, 263] on span "School Holiday Program - Thursday" at bounding box center [725, 266] width 104 height 16
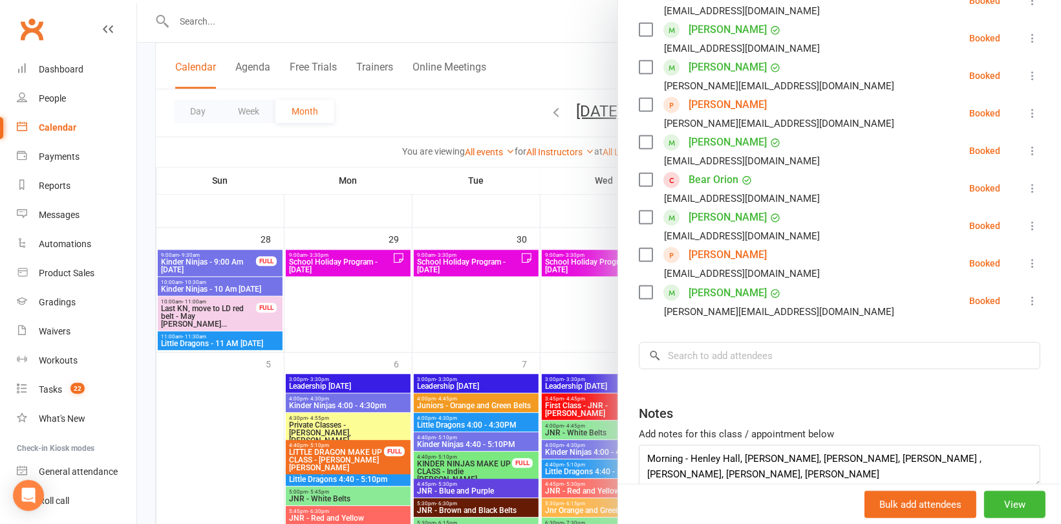
scroll to position [589, 0]
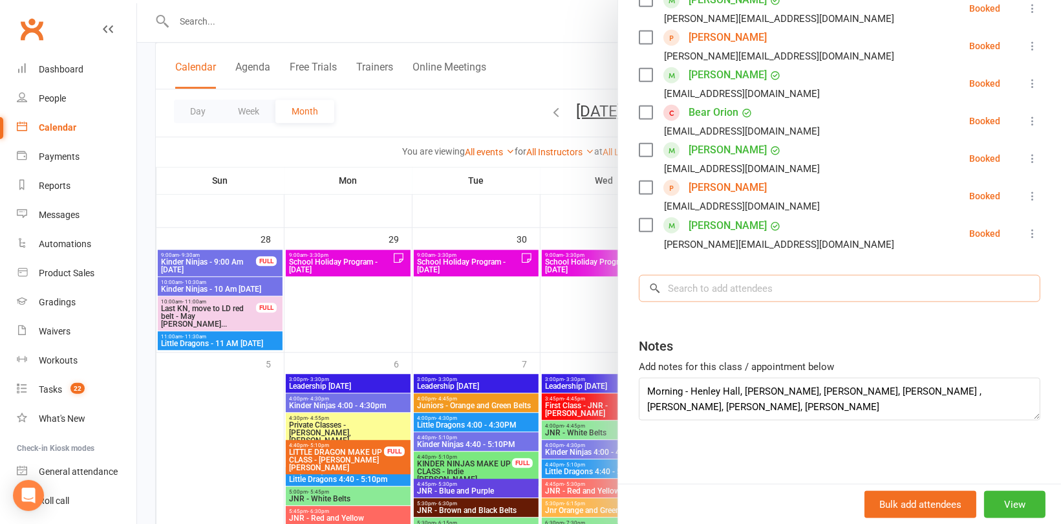
click at [697, 285] on input "search" at bounding box center [840, 288] width 402 height 27
click at [698, 283] on input "search" at bounding box center [840, 288] width 402 height 27
paste input "Harry Bradley"
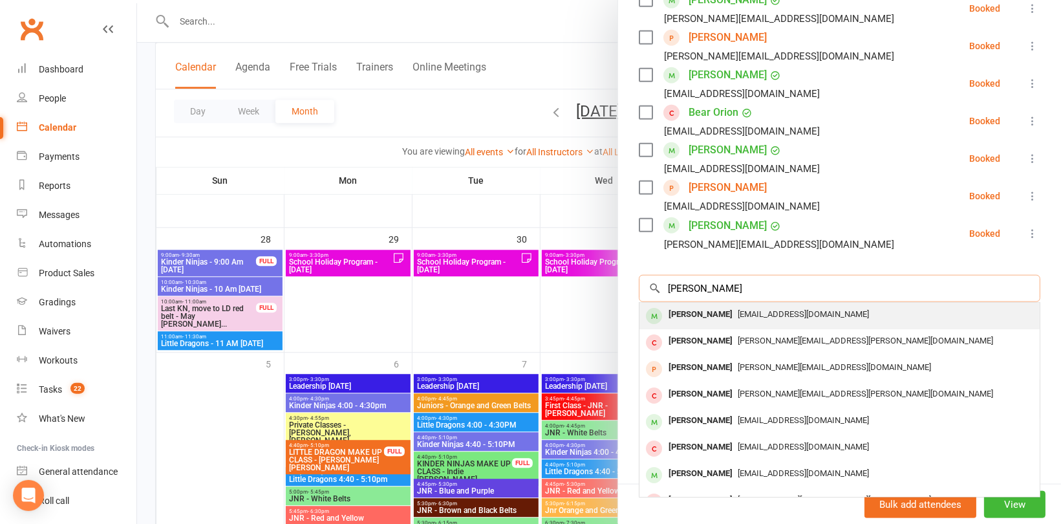
type input "Harry Bradley"
click at [719, 316] on div "Harry Bradley" at bounding box center [701, 314] width 74 height 19
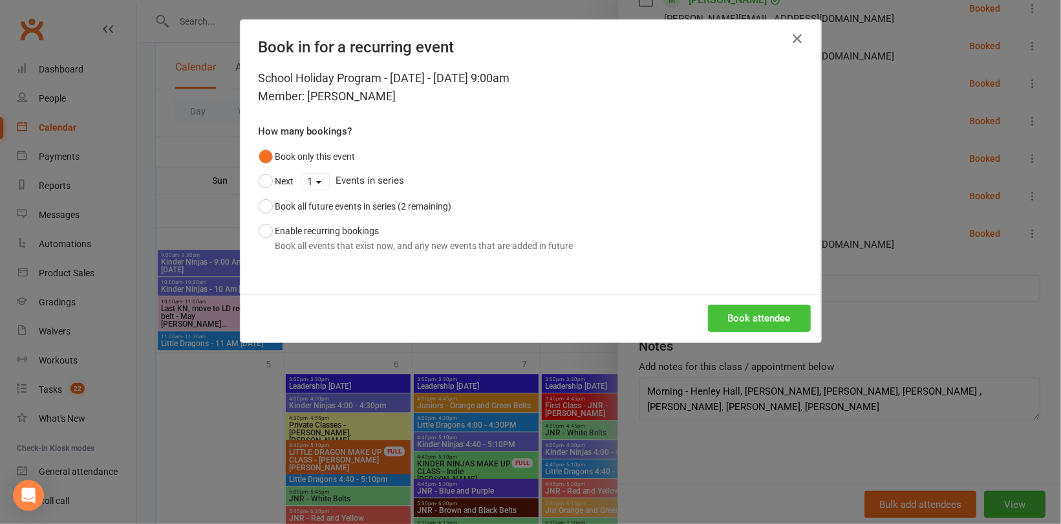
click at [739, 318] on button "Book attendee" at bounding box center [759, 318] width 103 height 27
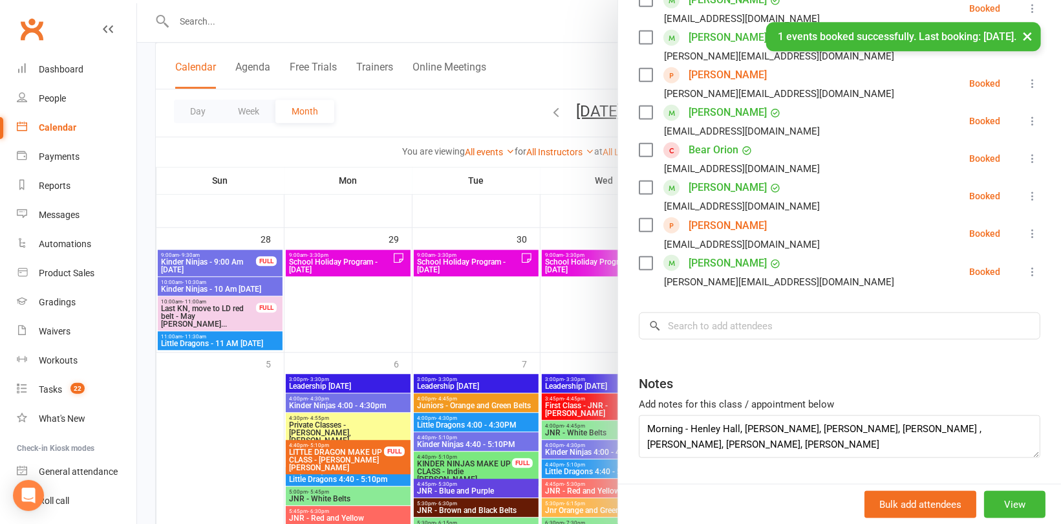
scroll to position [626, 0]
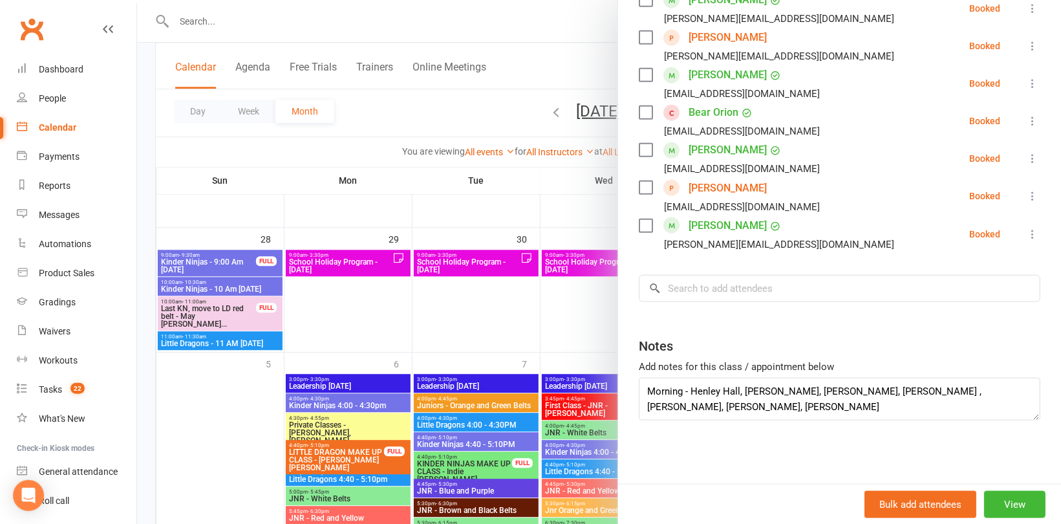
click at [241, 147] on div at bounding box center [599, 262] width 924 height 524
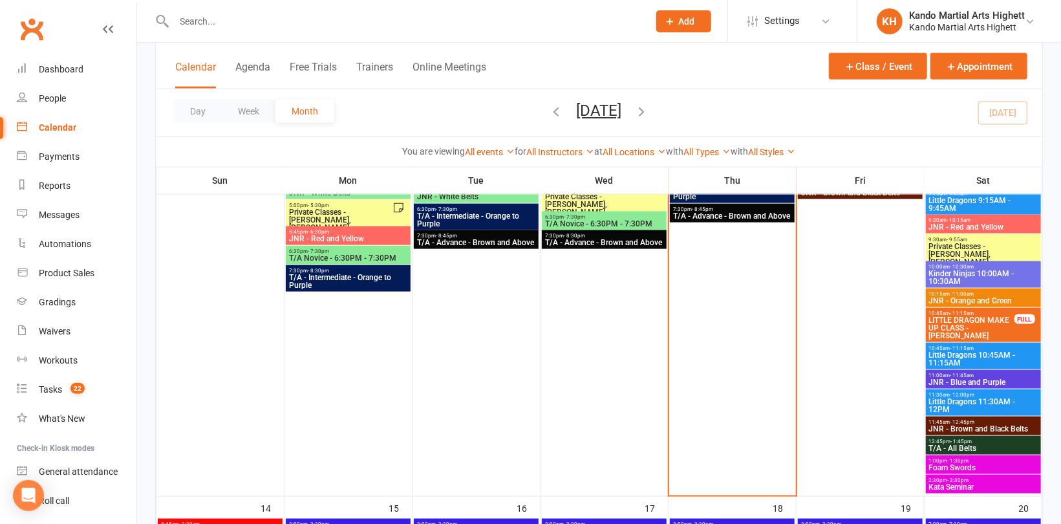
scroll to position [704, 0]
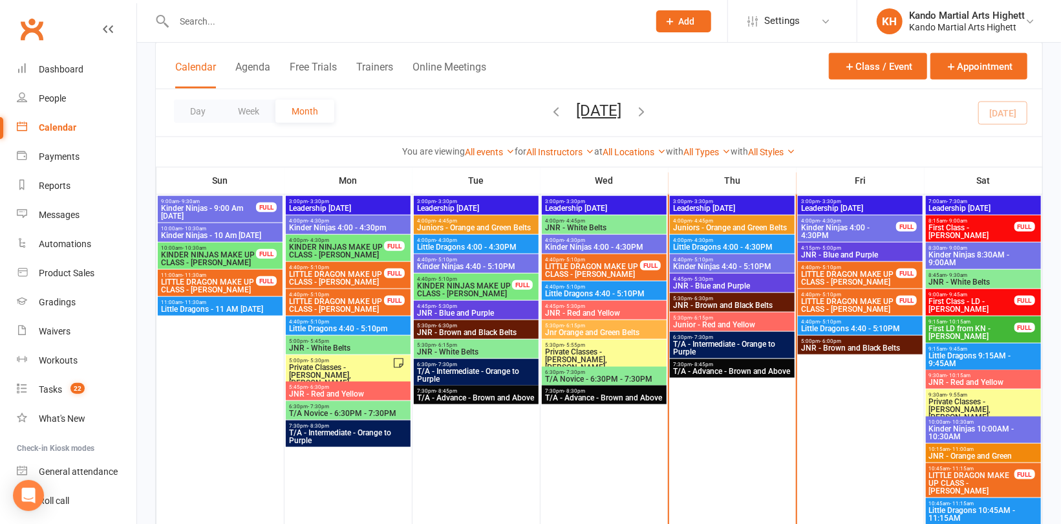
click at [319, 20] on input "text" at bounding box center [405, 21] width 470 height 18
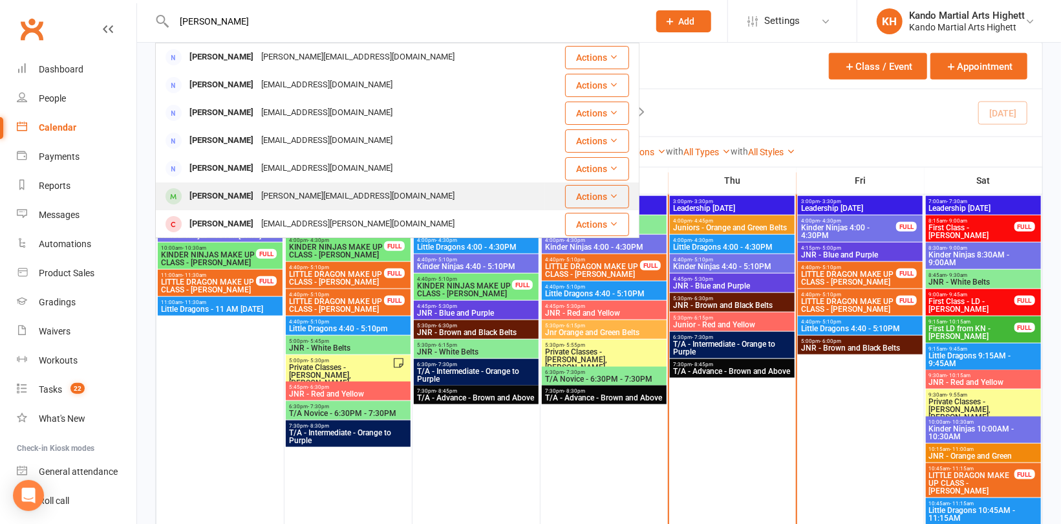
type input "JAmes"
click at [302, 202] on div "James_machin@hotmail.com" at bounding box center [357, 196] width 201 height 19
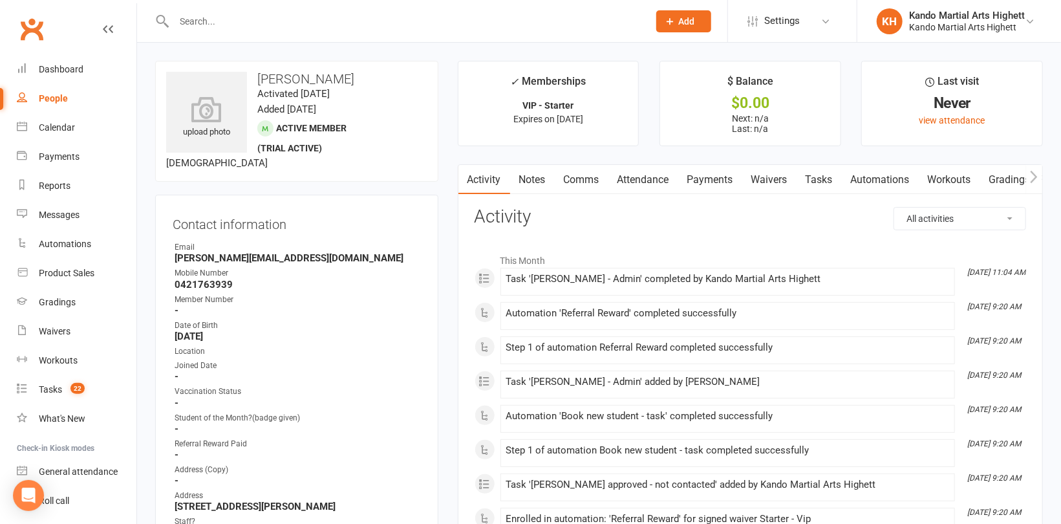
click at [834, 176] on link "Tasks" at bounding box center [819, 180] width 45 height 30
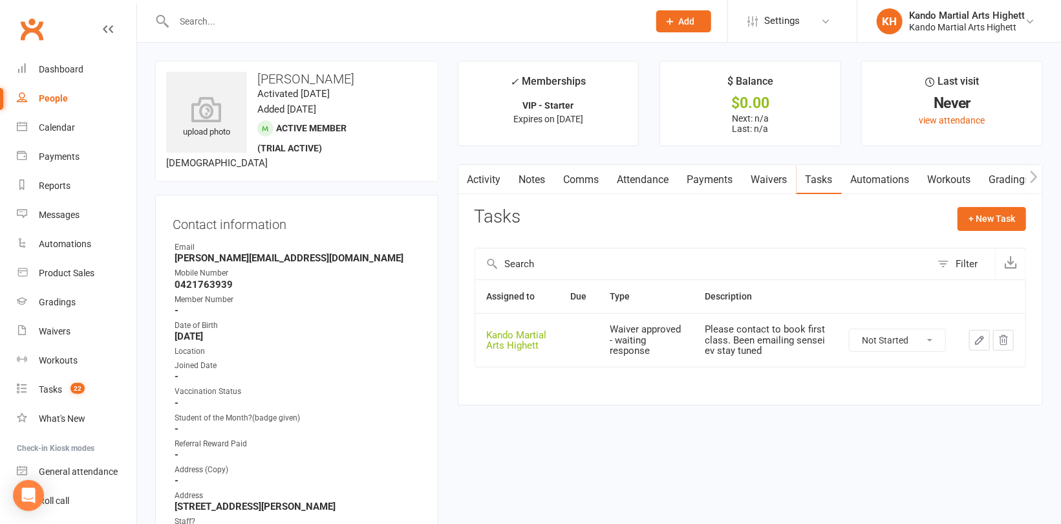
click at [904, 340] on select "Not Started In Progress Waiting Complete" at bounding box center [898, 340] width 96 height 22
click at [850, 329] on select "Not Started In Progress Waiting Complete" at bounding box center [898, 340] width 96 height 22
select select "unstarted"
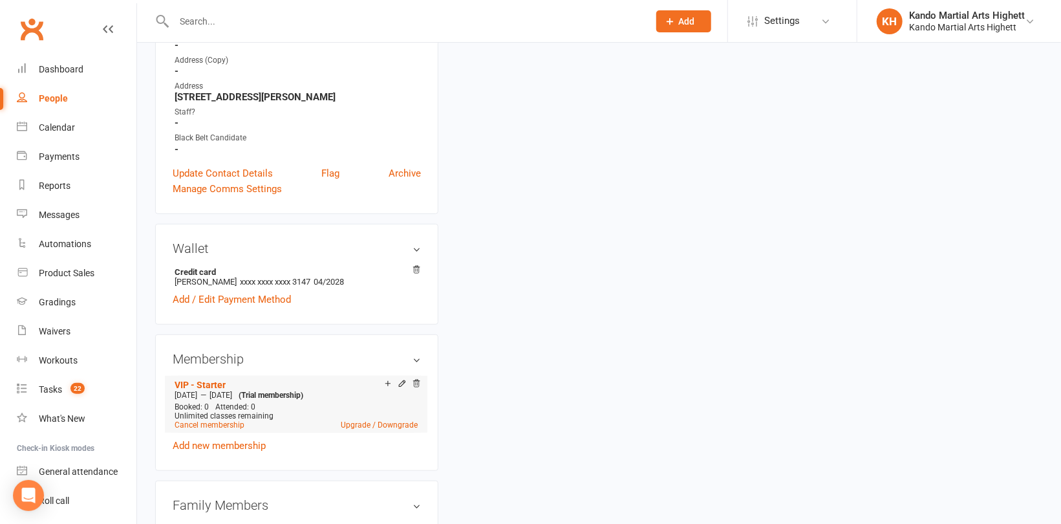
scroll to position [453, 0]
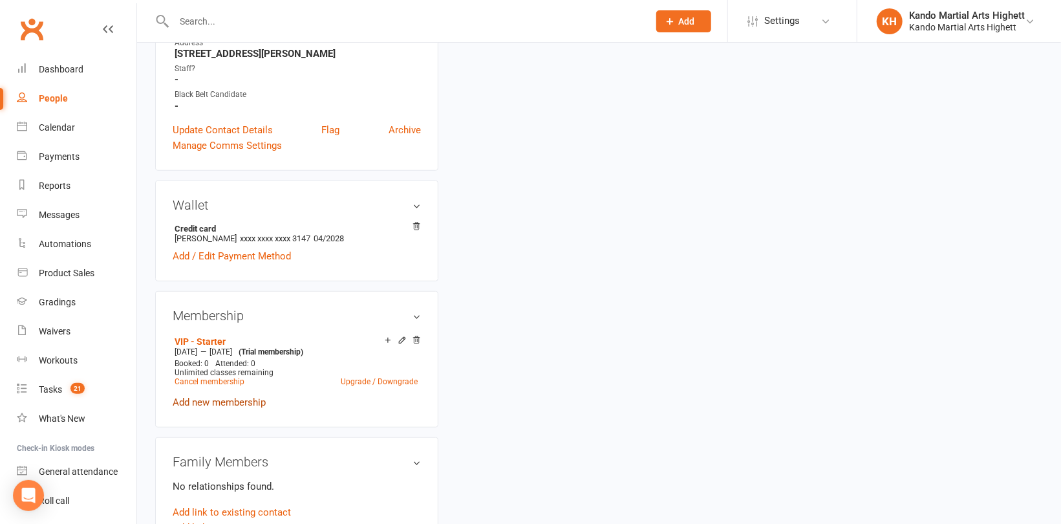
click at [234, 405] on link "Add new membership" at bounding box center [219, 403] width 93 height 12
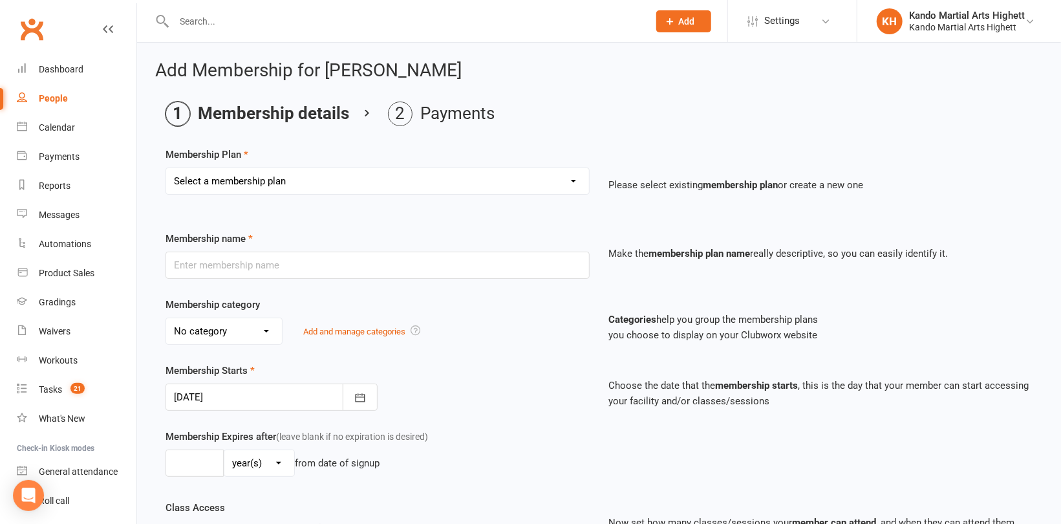
click at [467, 174] on select "Select a membership plan Create new Membership Plan Starter Program - 4 weeks p…" at bounding box center [377, 181] width 423 height 26
select select "16"
click at [166, 168] on select "Select a membership plan Create new Membership Plan Starter Program - 4 weeks p…" at bounding box center [377, 181] width 423 height 26
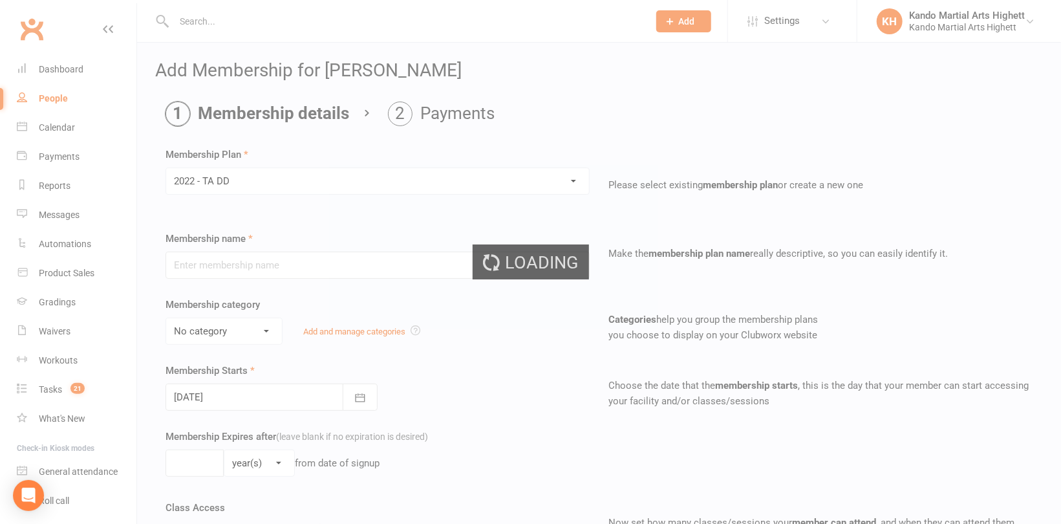
type input "2022 - TA DD"
select select "5"
type input "0"
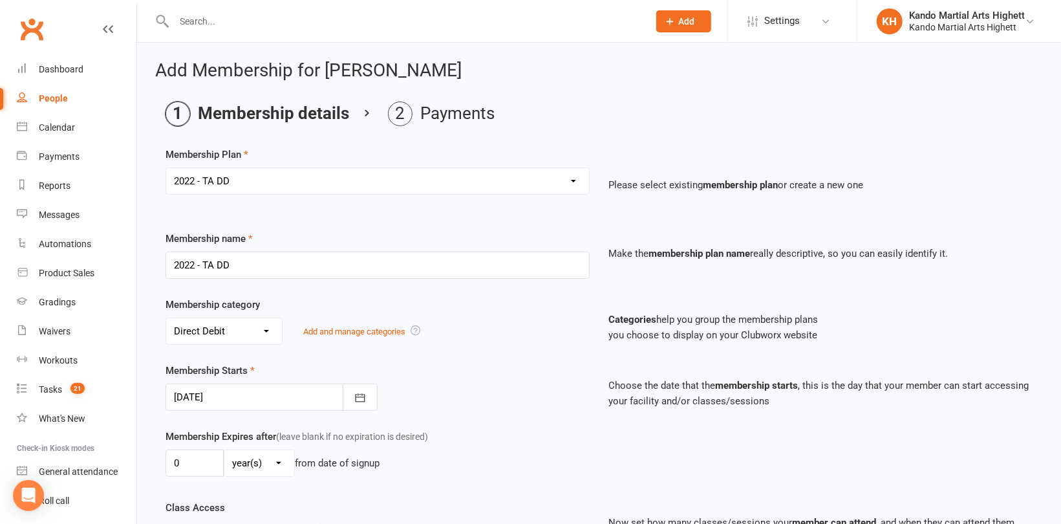
click at [279, 387] on div at bounding box center [272, 397] width 212 height 27
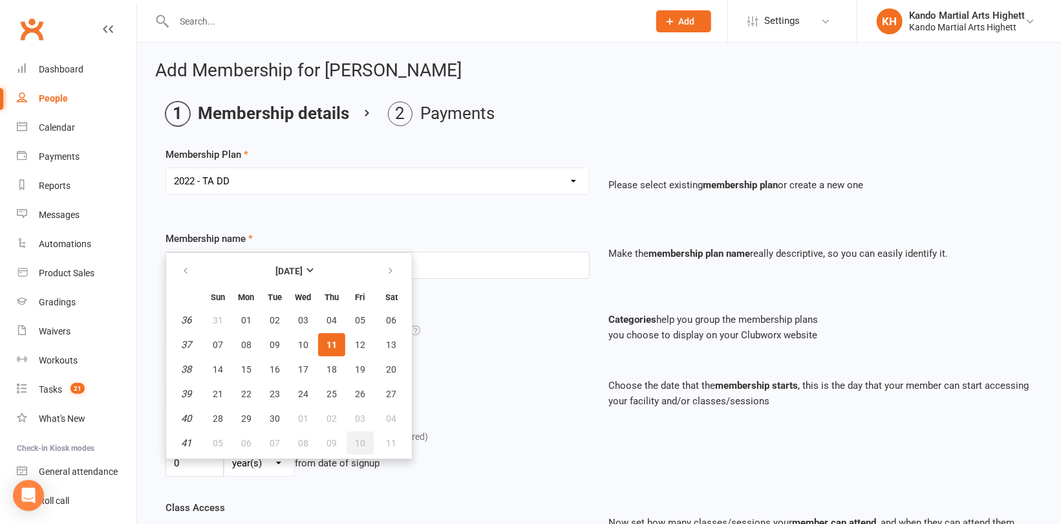
click at [355, 441] on span "10" at bounding box center [360, 443] width 10 height 10
type input "10 Oct 2025"
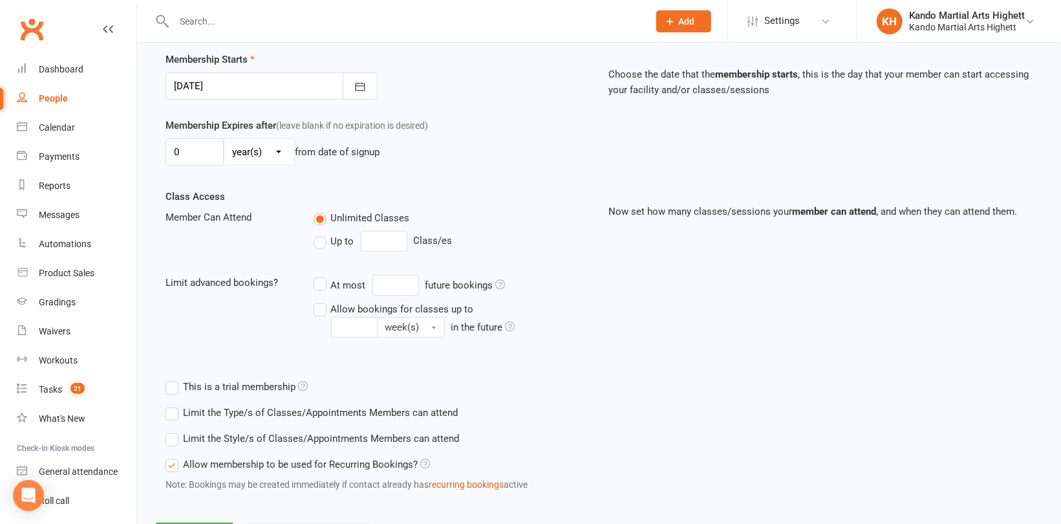
scroll to position [372, 0]
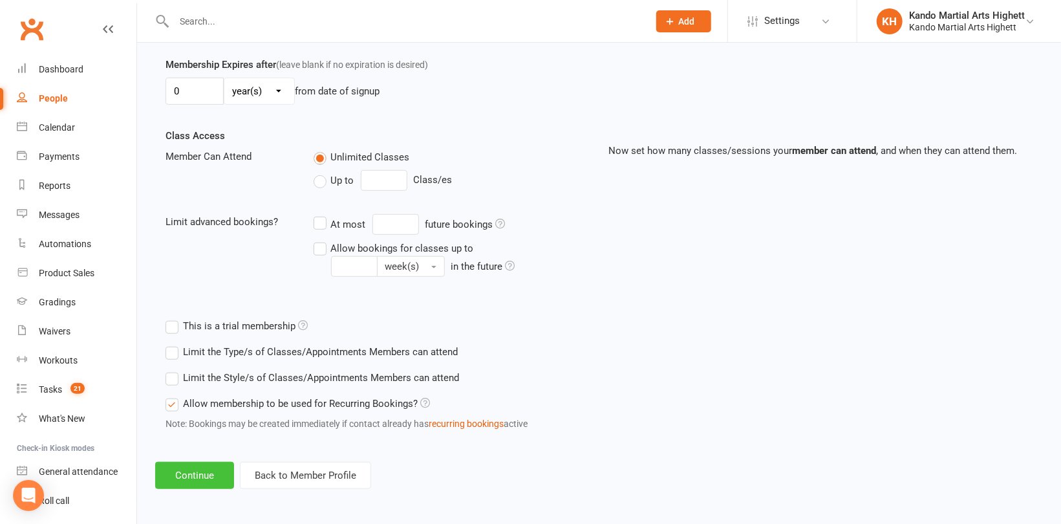
click at [199, 468] on button "Continue" at bounding box center [194, 475] width 79 height 27
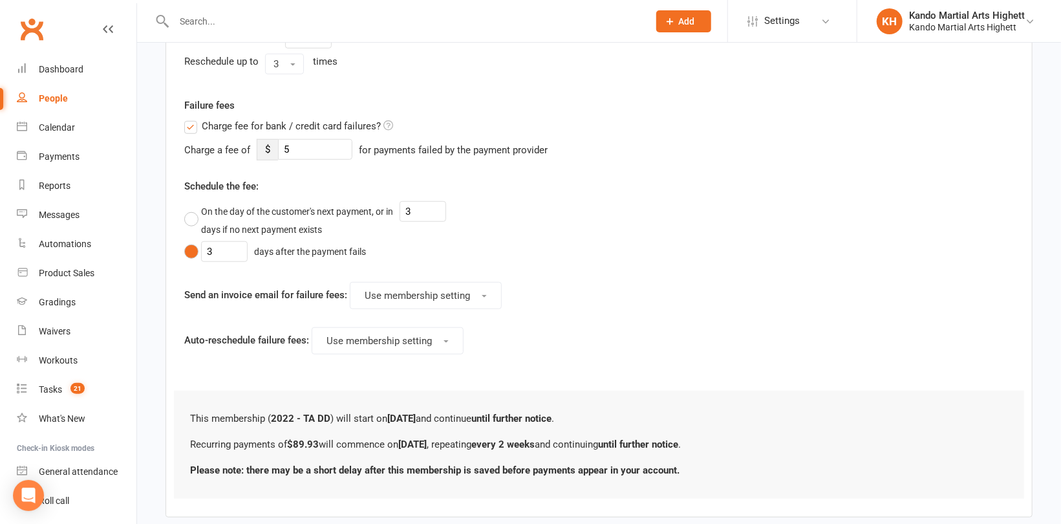
scroll to position [600, 0]
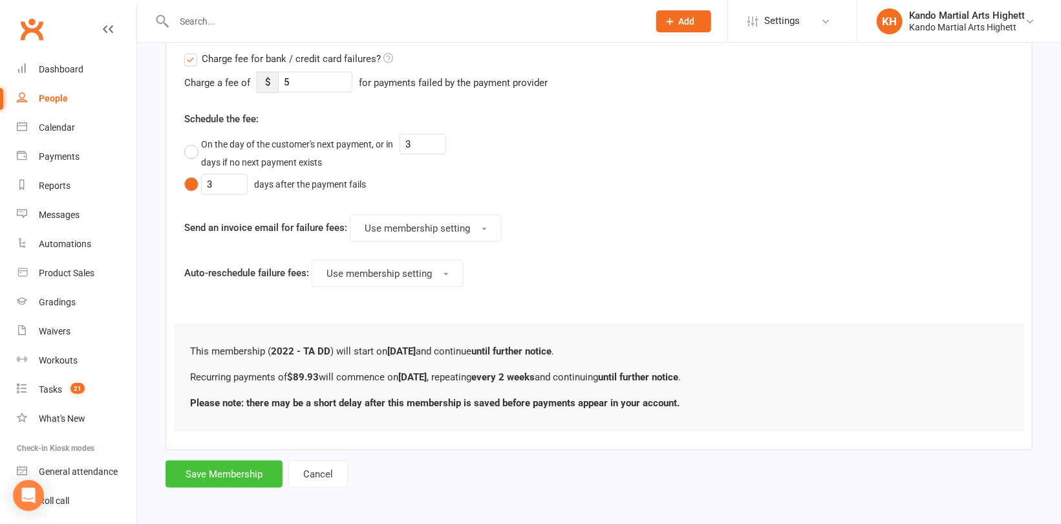
click at [233, 483] on button "Save Membership" at bounding box center [224, 474] width 117 height 27
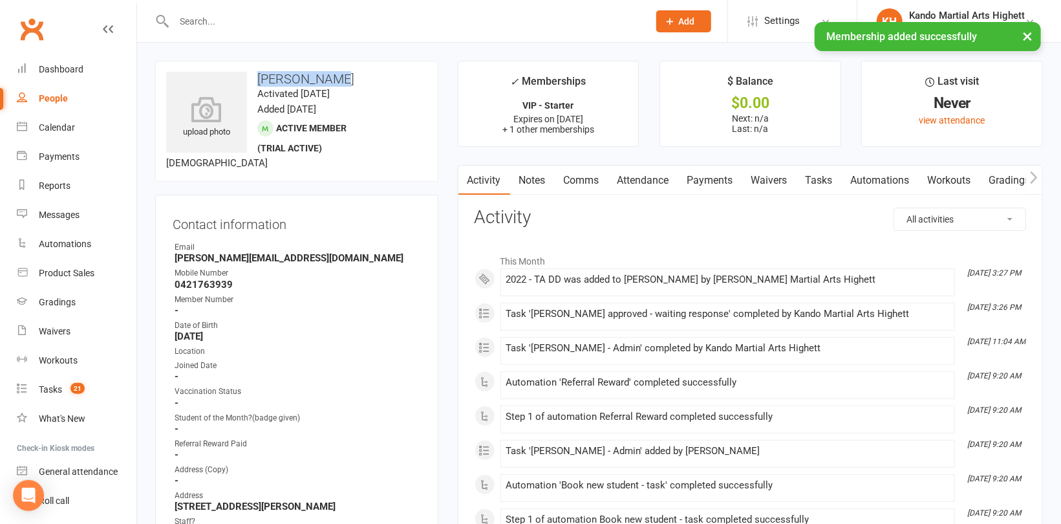
drag, startPoint x: 349, startPoint y: 78, endPoint x: 257, endPoint y: 76, distance: 91.2
click at [257, 76] on h3 "Jamie Machin" at bounding box center [296, 79] width 261 height 14
copy h3 "Jamie Machin"
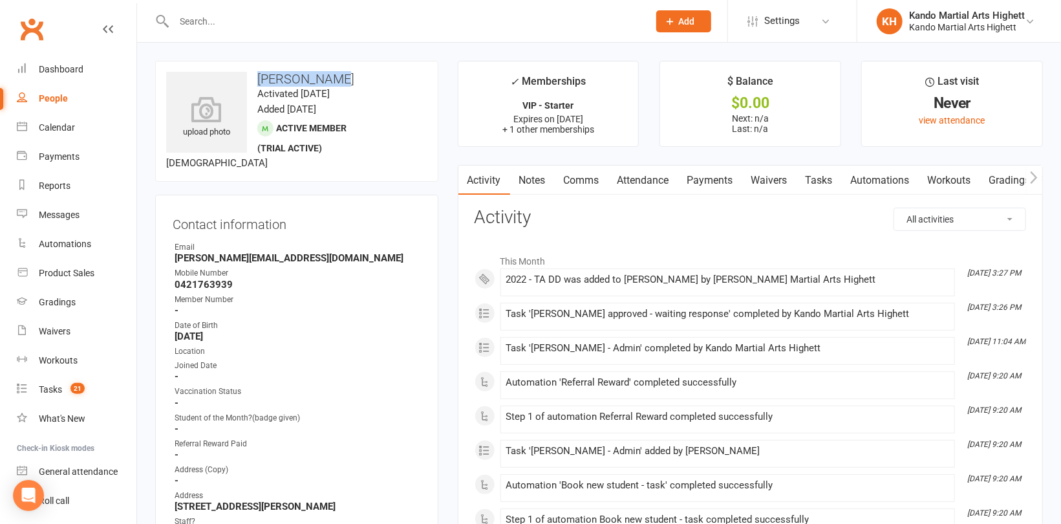
click at [789, 180] on link "Waivers" at bounding box center [770, 181] width 54 height 30
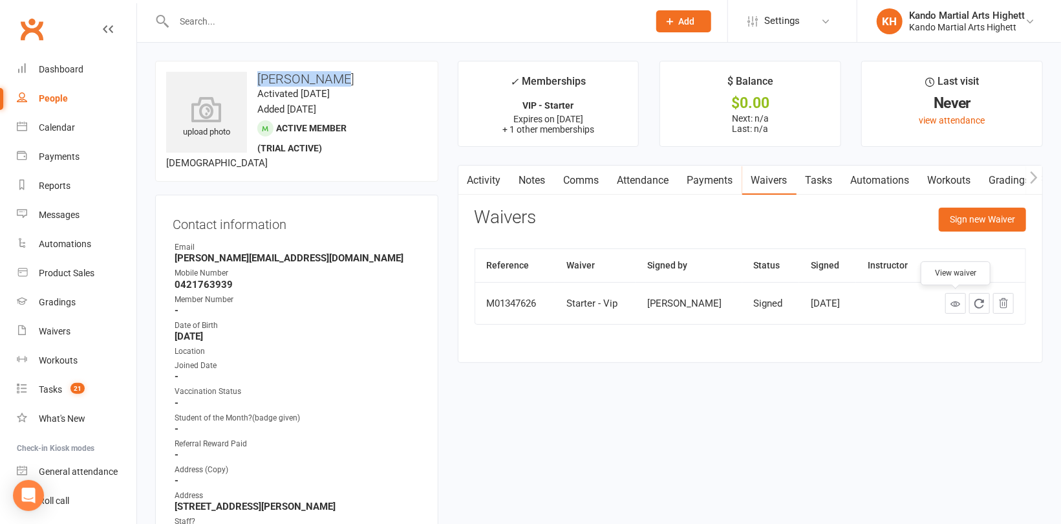
click at [956, 307] on icon at bounding box center [956, 304] width 10 height 10
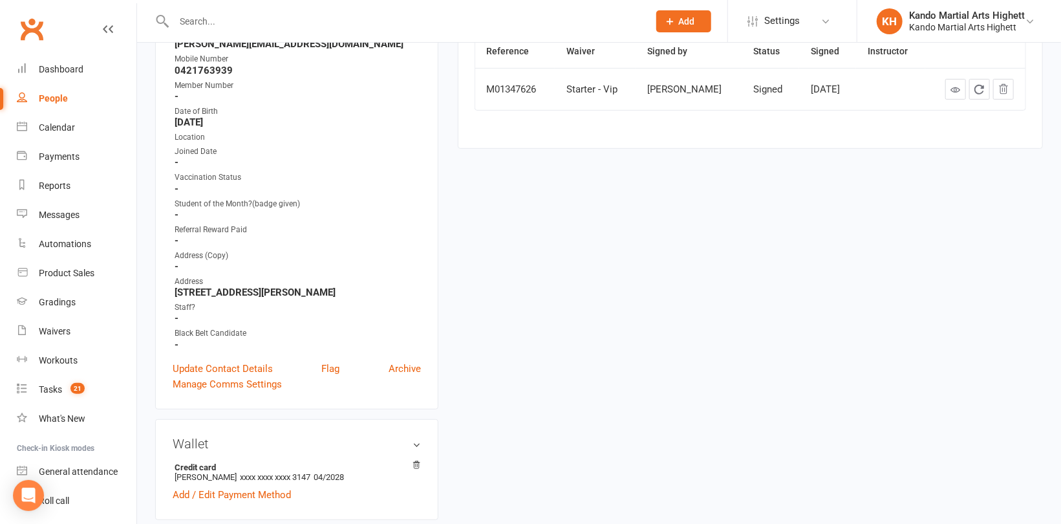
scroll to position [65, 0]
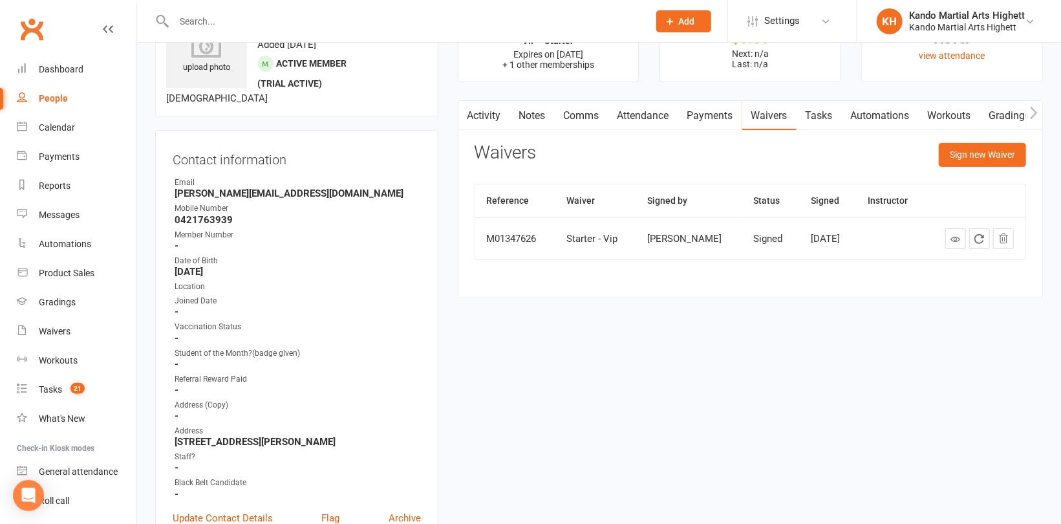
drag, startPoint x: 646, startPoint y: 116, endPoint x: 598, endPoint y: 113, distance: 47.9
click at [647, 116] on link "Attendance" at bounding box center [644, 116] width 70 height 30
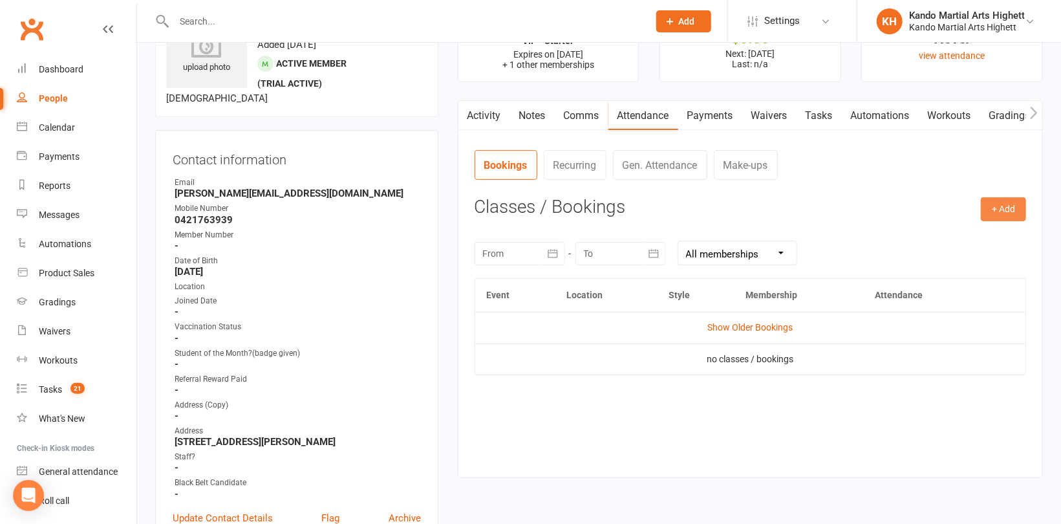
click at [1001, 209] on button "+ Add" at bounding box center [1003, 208] width 45 height 23
click at [954, 257] on link "Add Appointment" at bounding box center [962, 265] width 128 height 26
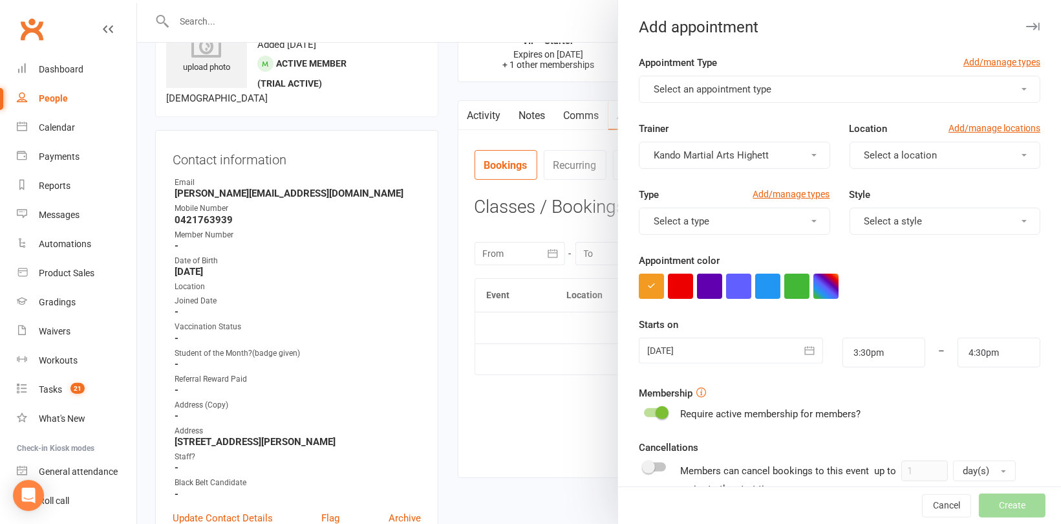
click at [942, 83] on button "Select an appointment type" at bounding box center [840, 89] width 402 height 27
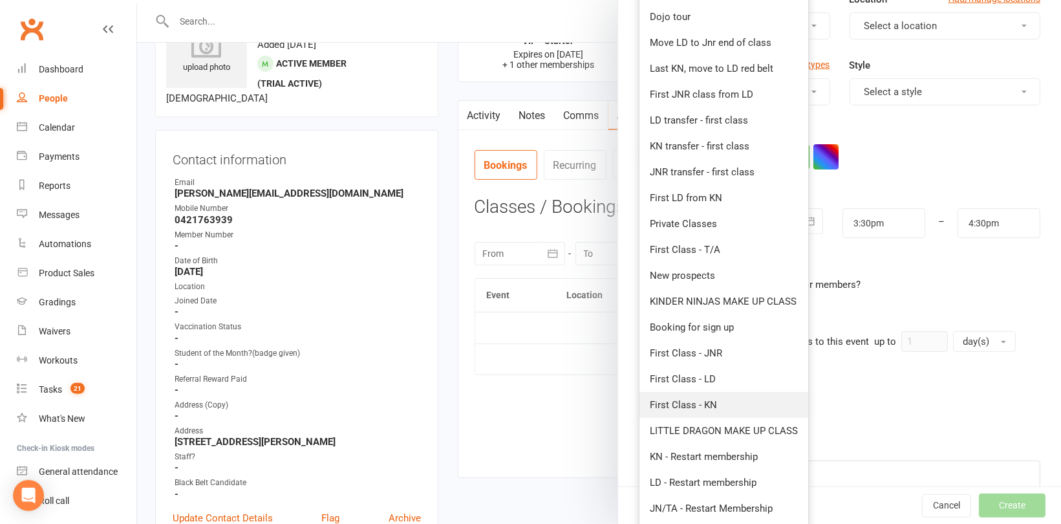
scroll to position [182, 0]
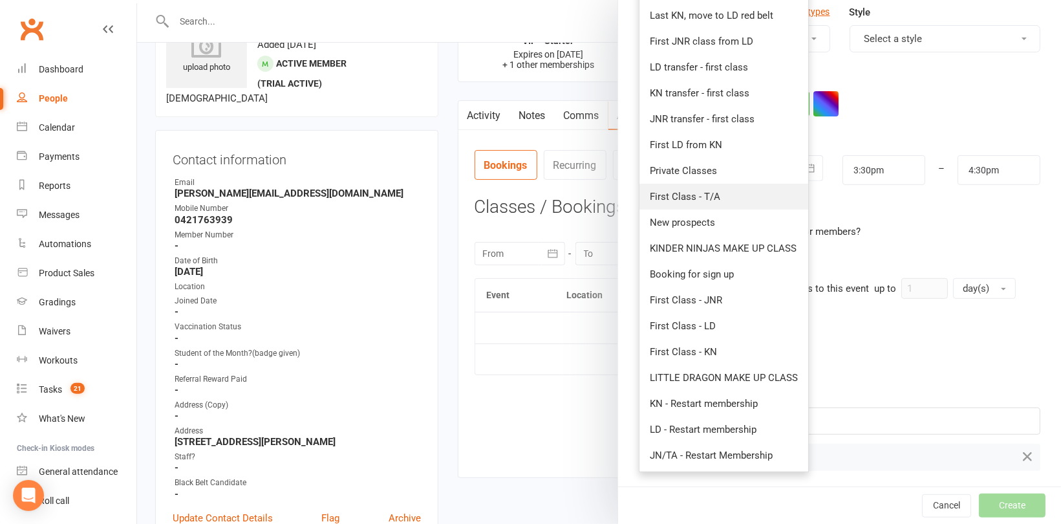
click at [696, 201] on link "First Class - T/A" at bounding box center [724, 197] width 169 height 26
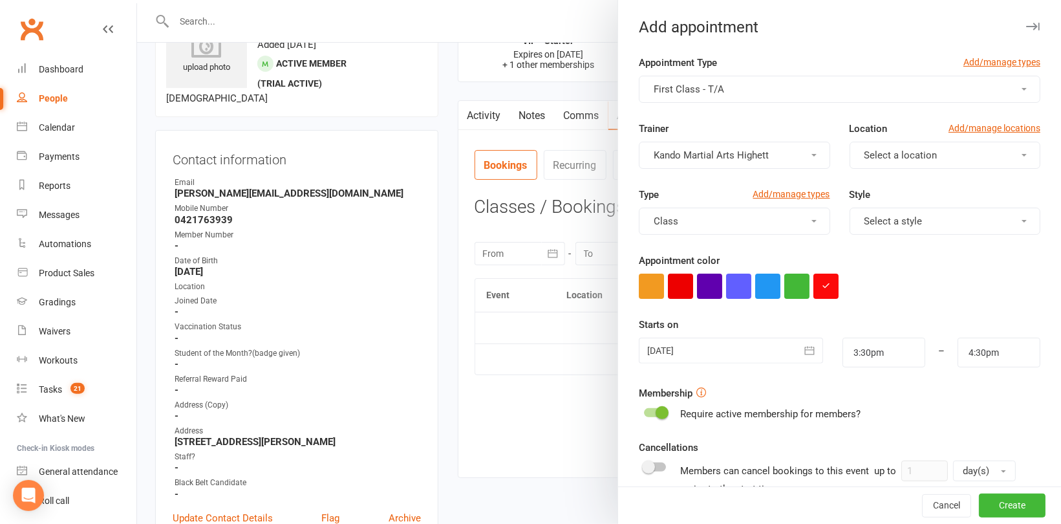
scroll to position [129, 0]
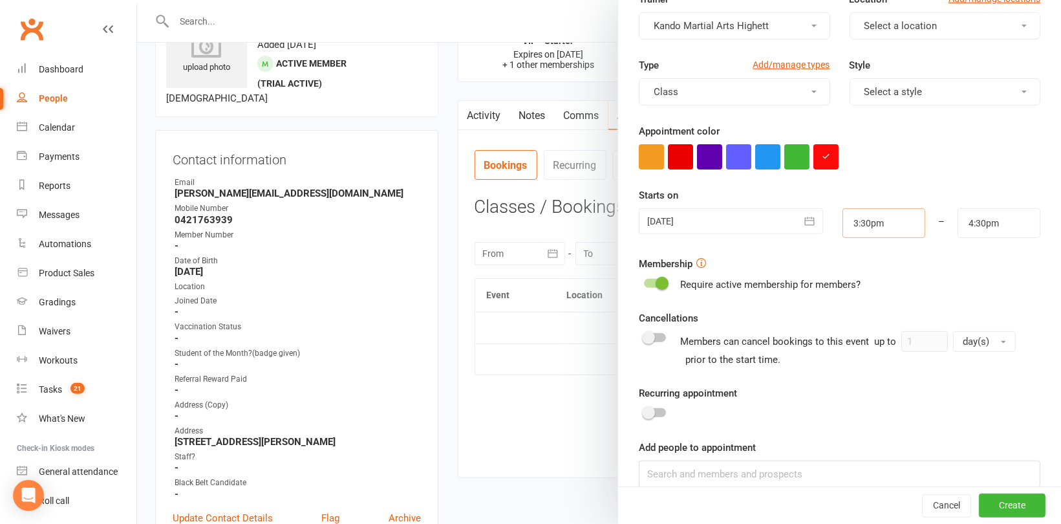
click at [893, 223] on input "3:30pm" at bounding box center [884, 223] width 83 height 30
type input "6:15pm"
click at [863, 268] on li "6:15pm" at bounding box center [875, 274] width 62 height 19
click at [966, 224] on input "7:15pm" at bounding box center [999, 223] width 83 height 30
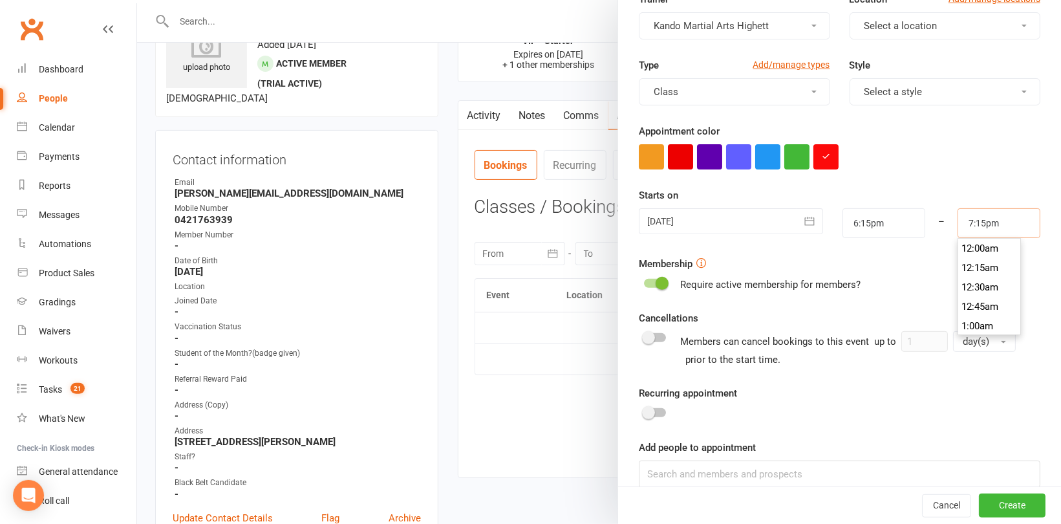
scroll to position [1474, 0]
type input "7:30pm"
click at [961, 279] on li "7:30pm" at bounding box center [990, 288] width 62 height 19
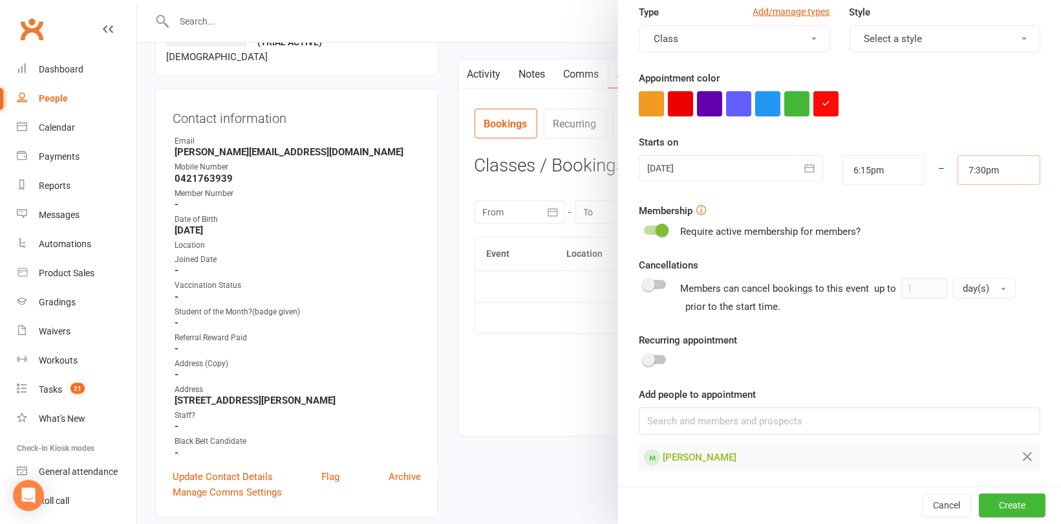
scroll to position [129, 0]
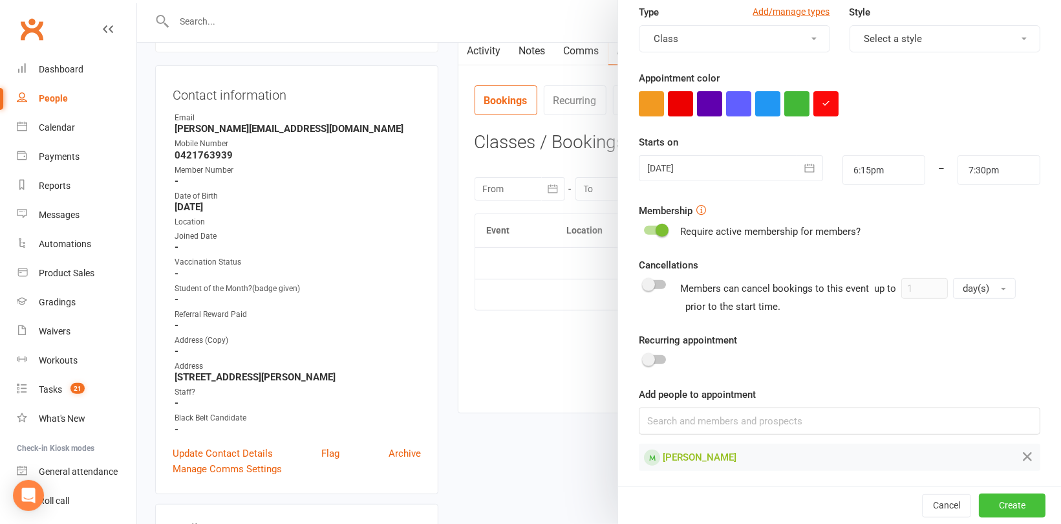
click at [994, 505] on button "Create" at bounding box center [1012, 505] width 67 height 23
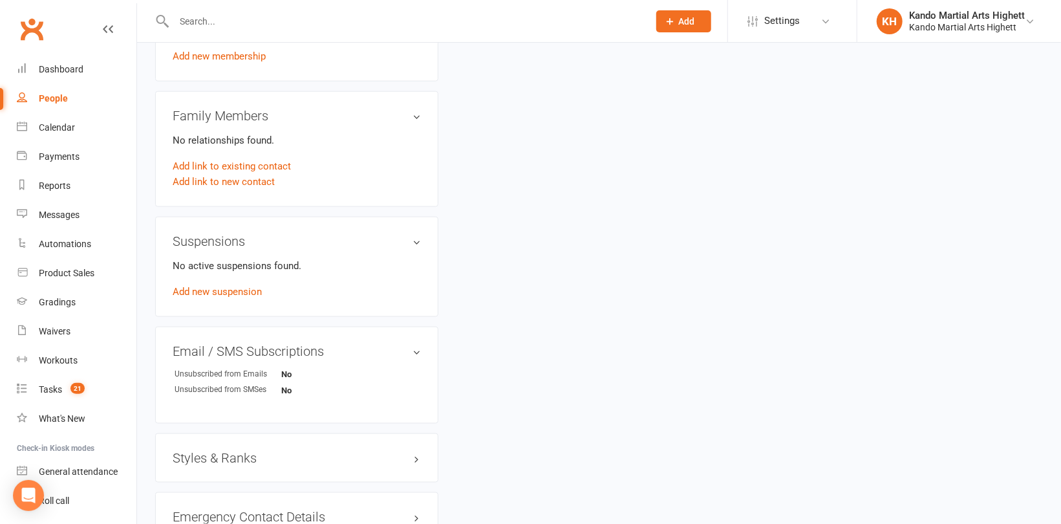
scroll to position [1035, 0]
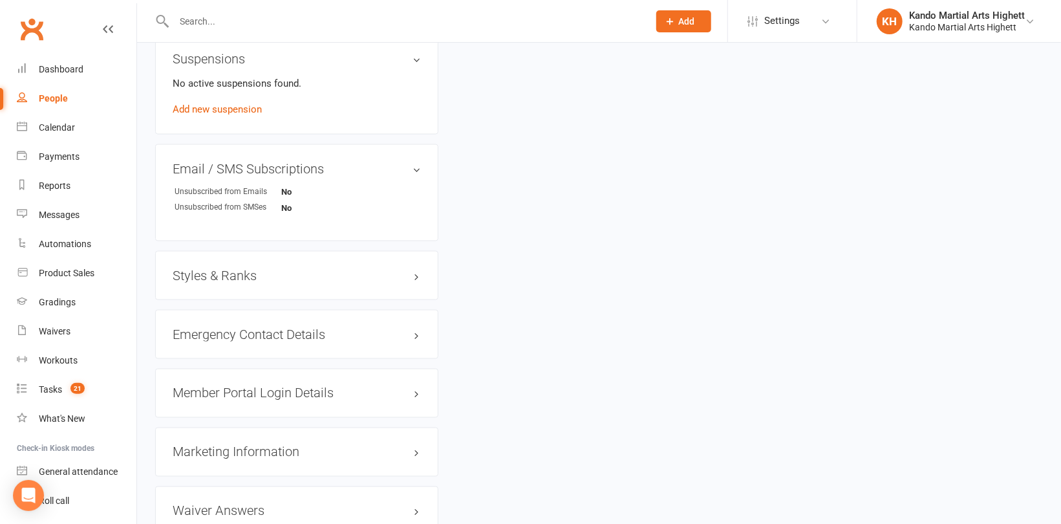
click at [206, 275] on h3 "Styles & Ranks" at bounding box center [297, 275] width 248 height 14
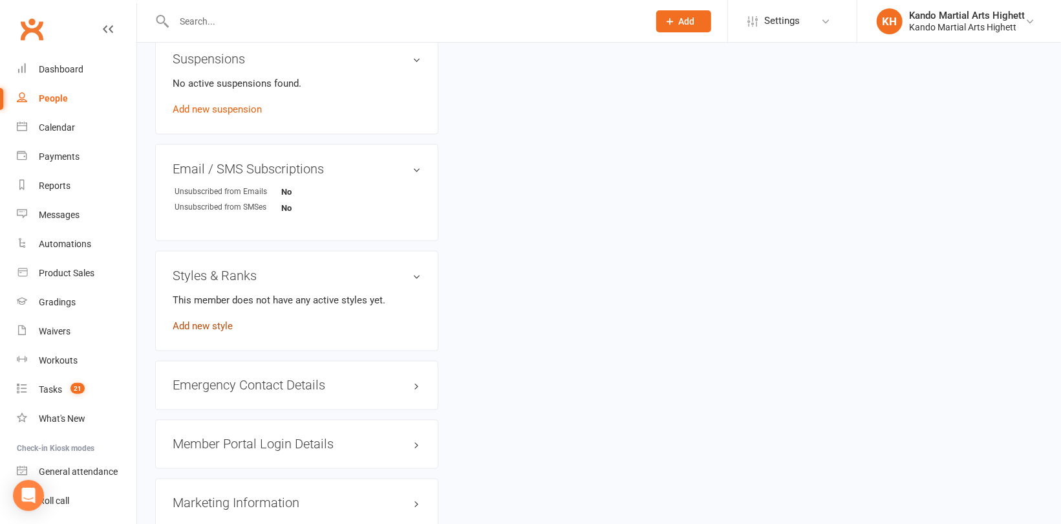
click at [209, 327] on link "Add new style" at bounding box center [203, 326] width 60 height 12
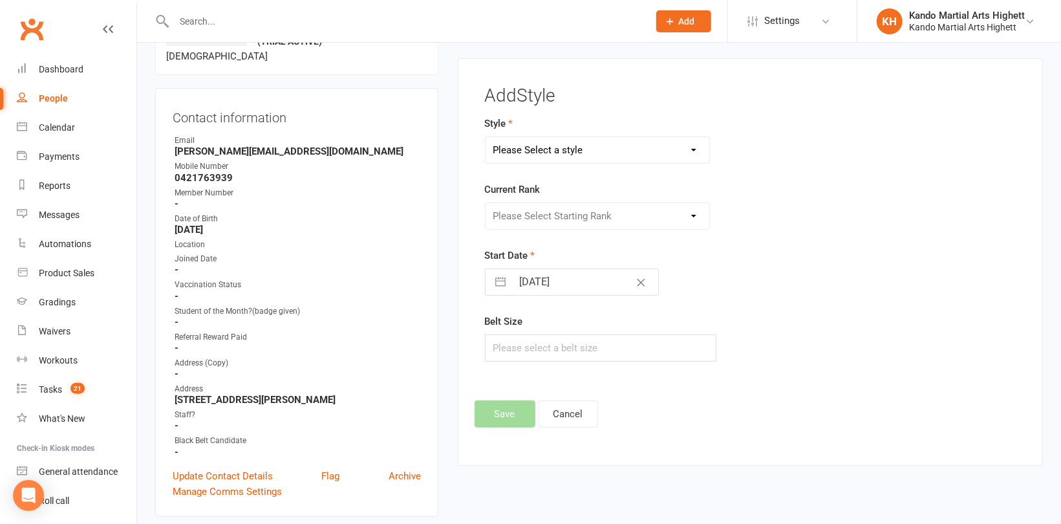
scroll to position [100, 0]
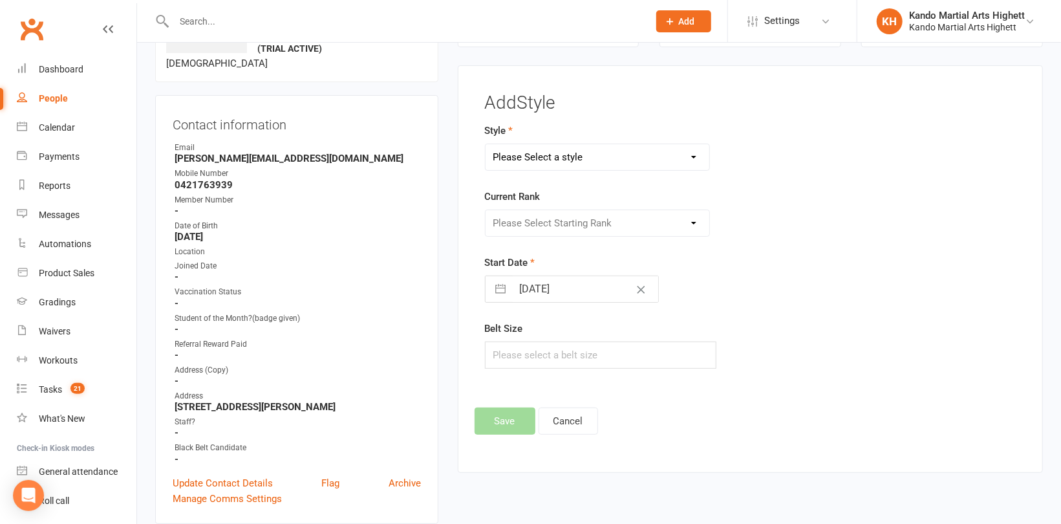
click at [557, 162] on select "Please Select a style Junior Kinder Ninja Leadership Little Dragon Teen and Adu…" at bounding box center [598, 157] width 224 height 26
select select "1198"
click at [486, 144] on select "Please Select a style Junior Kinder Ninja Leadership Little Dragon Teen and Adu…" at bounding box center [598, 157] width 224 height 26
click at [606, 222] on select "Please Select Starting Rank White Belt - 10th Kyu Red Belt - 9th Kyu Yellow Bel…" at bounding box center [598, 223] width 224 height 26
select select "11461"
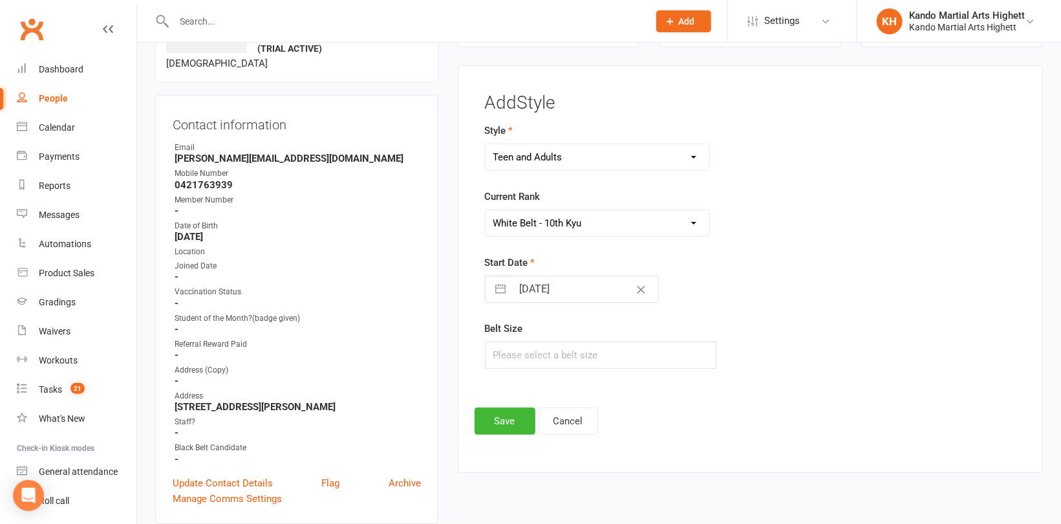
click at [486, 210] on select "Please Select Starting Rank White Belt - 10th Kyu Red Belt - 9th Kyu Yellow Bel…" at bounding box center [598, 223] width 224 height 26
click at [501, 417] on button "Save" at bounding box center [505, 421] width 61 height 27
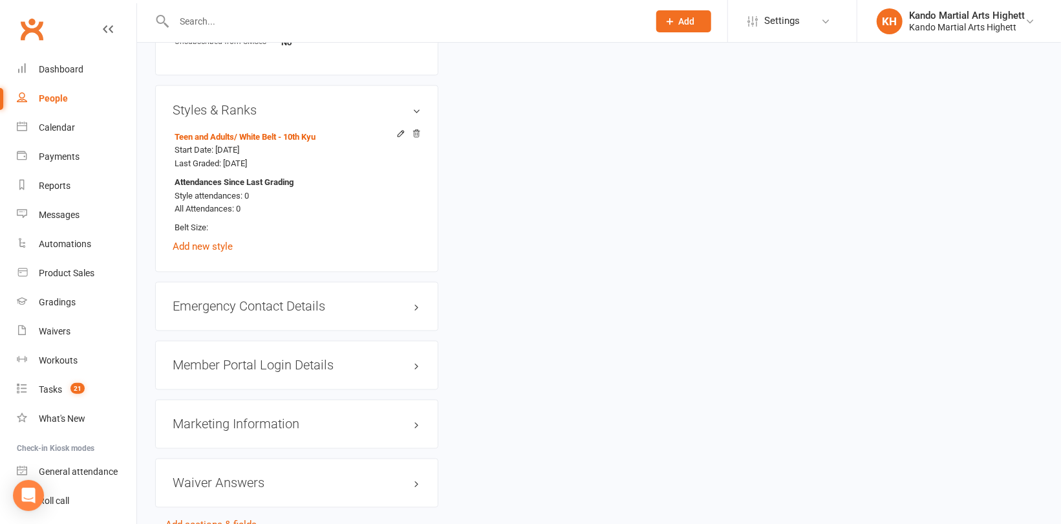
scroll to position [1275, 0]
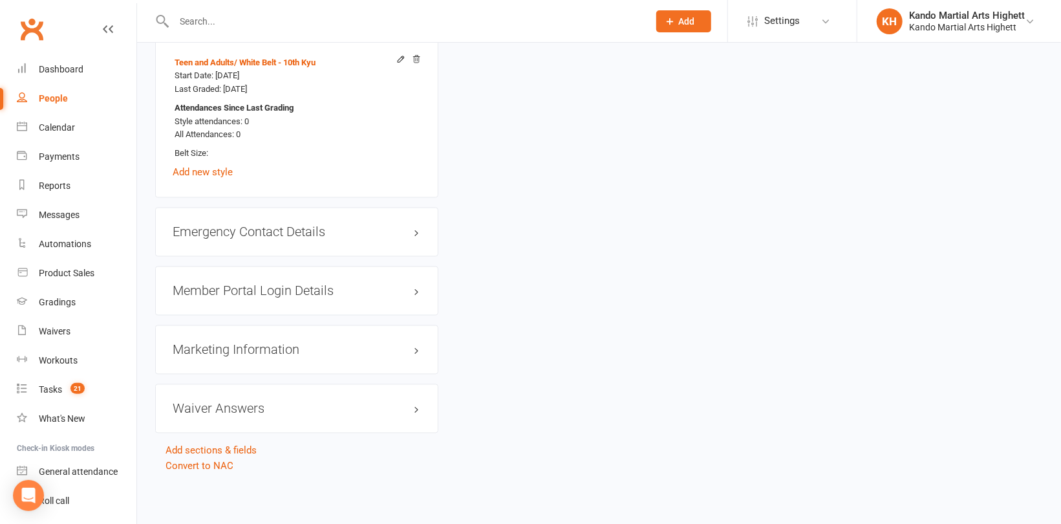
click at [214, 400] on div "Waiver Answers edit" at bounding box center [296, 408] width 283 height 49
click at [243, 397] on div "Waiver Answers edit" at bounding box center [296, 408] width 283 height 49
click at [239, 411] on h3 "Waiver Answers edit" at bounding box center [297, 409] width 248 height 14
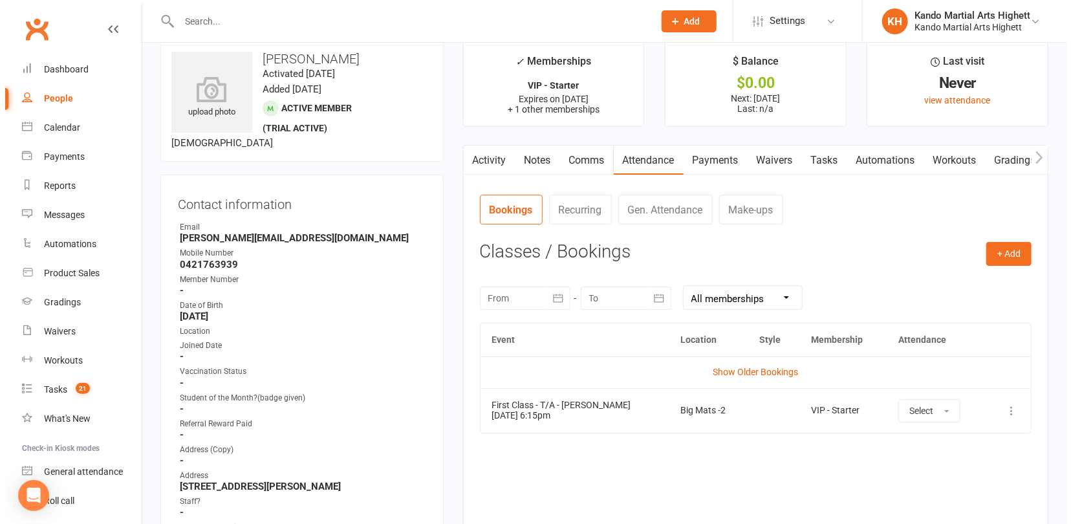
scroll to position [0, 0]
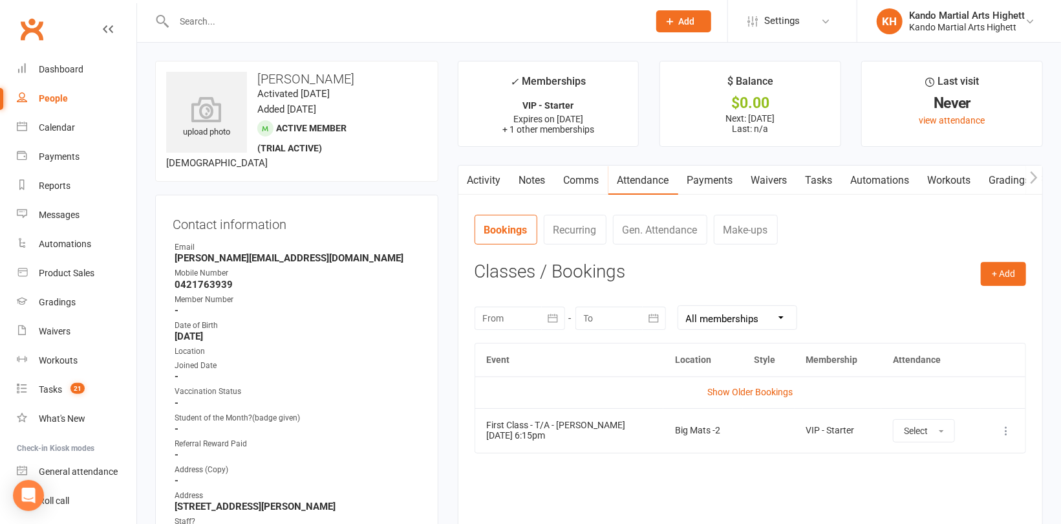
click at [820, 179] on link "Tasks" at bounding box center [819, 181] width 45 height 30
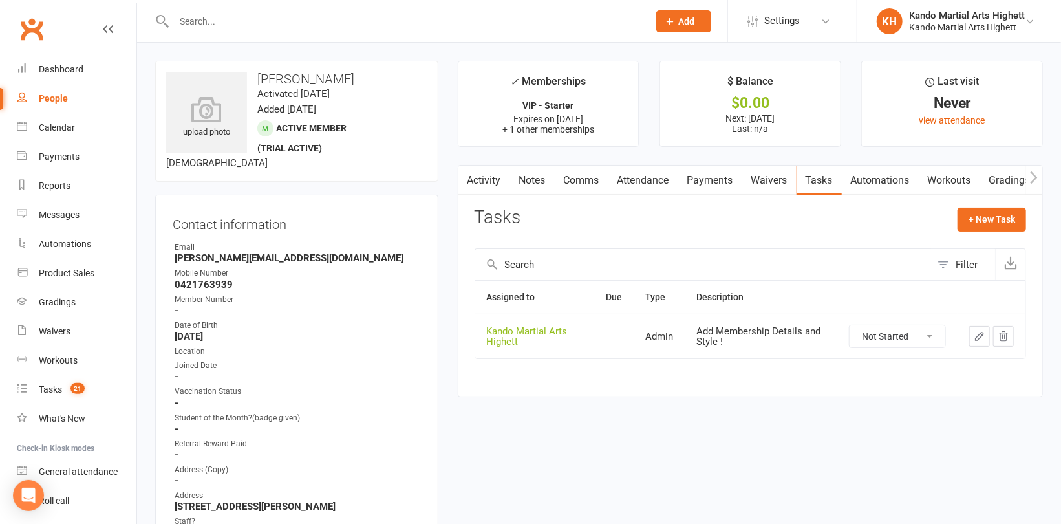
click at [874, 334] on select "Not Started In Progress Waiting Complete" at bounding box center [898, 336] width 96 height 22
click at [850, 325] on select "Not Started In Progress Waiting Complete" at bounding box center [898, 336] width 96 height 22
select select "unstarted"
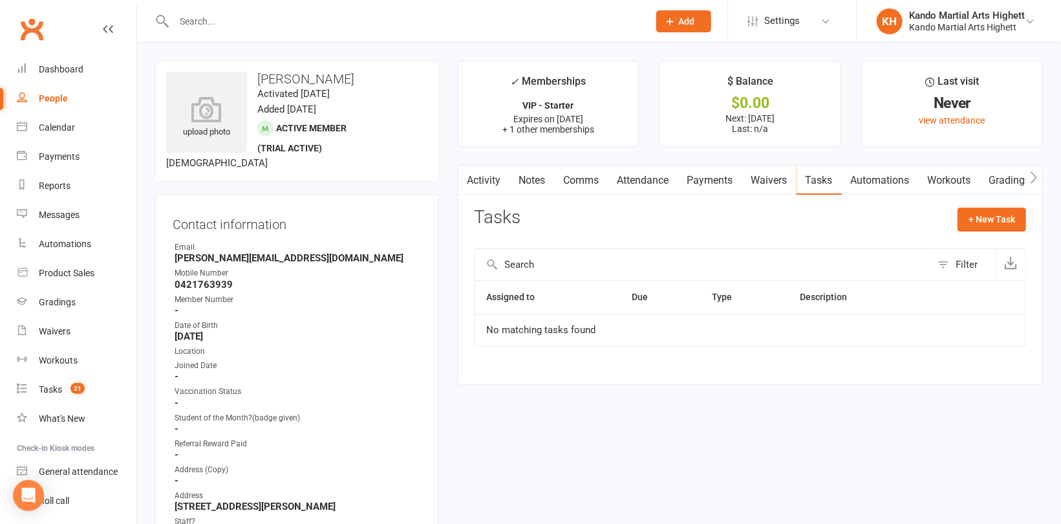
click at [57, 104] on link "People" at bounding box center [77, 98] width 120 height 29
select select "100"
